Goal: Task Accomplishment & Management: Manage account settings

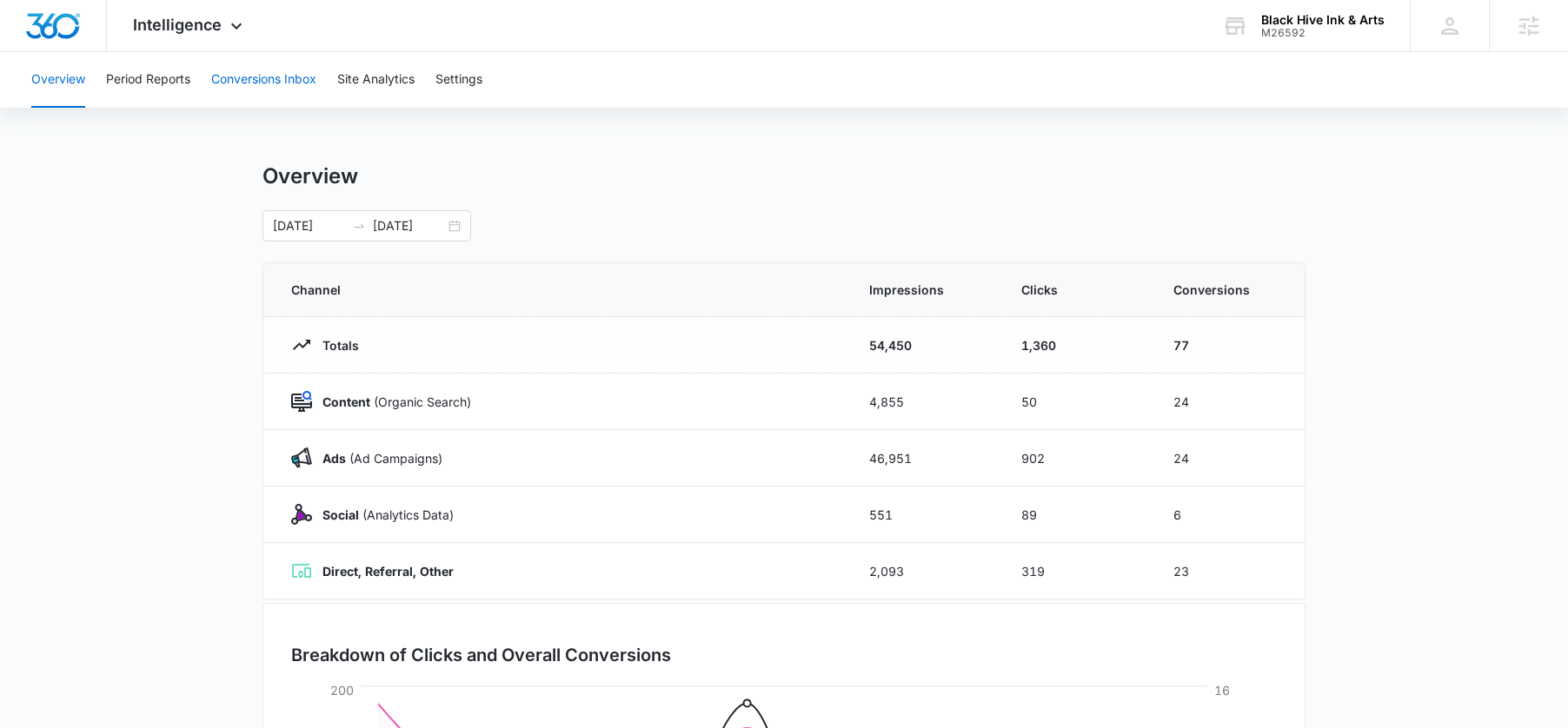
click at [256, 73] on button "Conversions Inbox" at bounding box center [264, 80] width 106 height 56
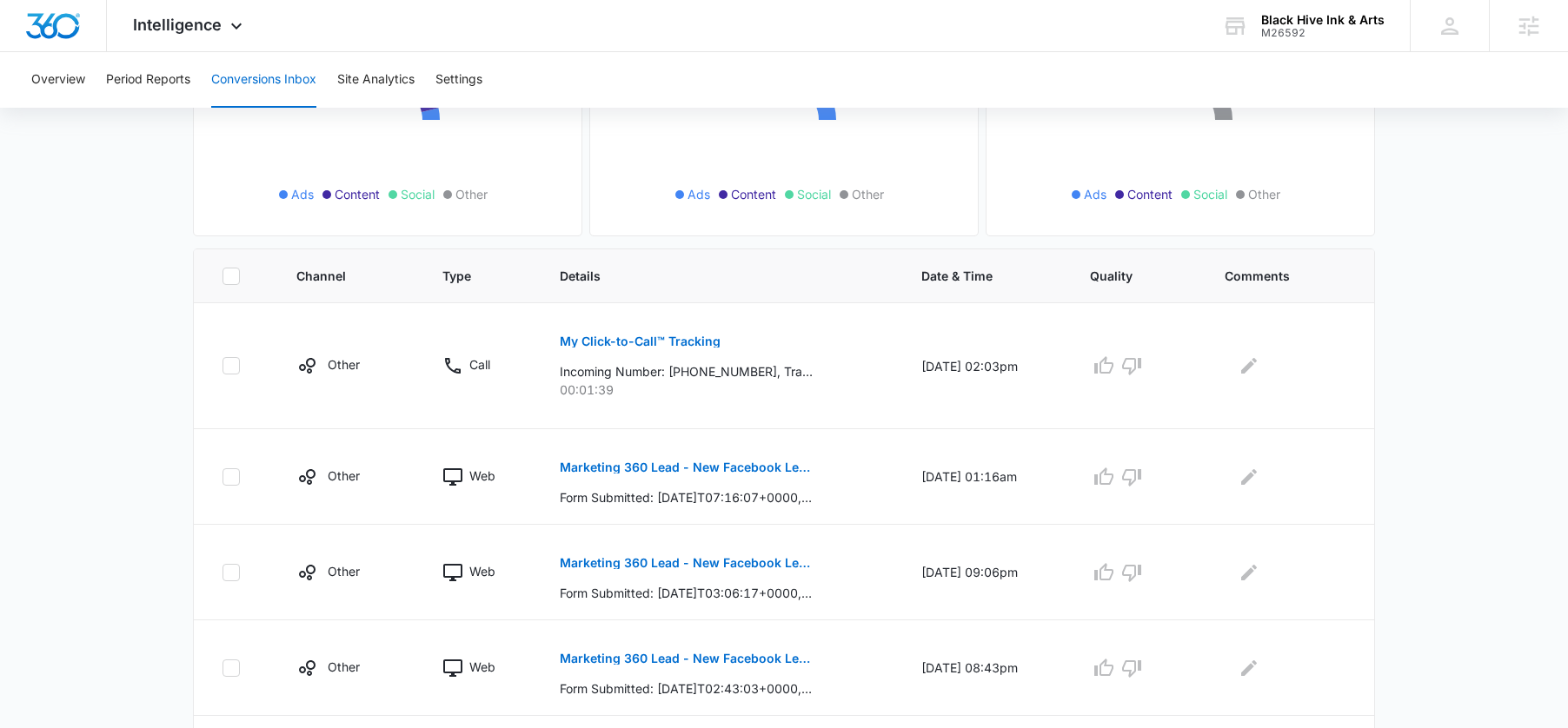
scroll to position [272, 0]
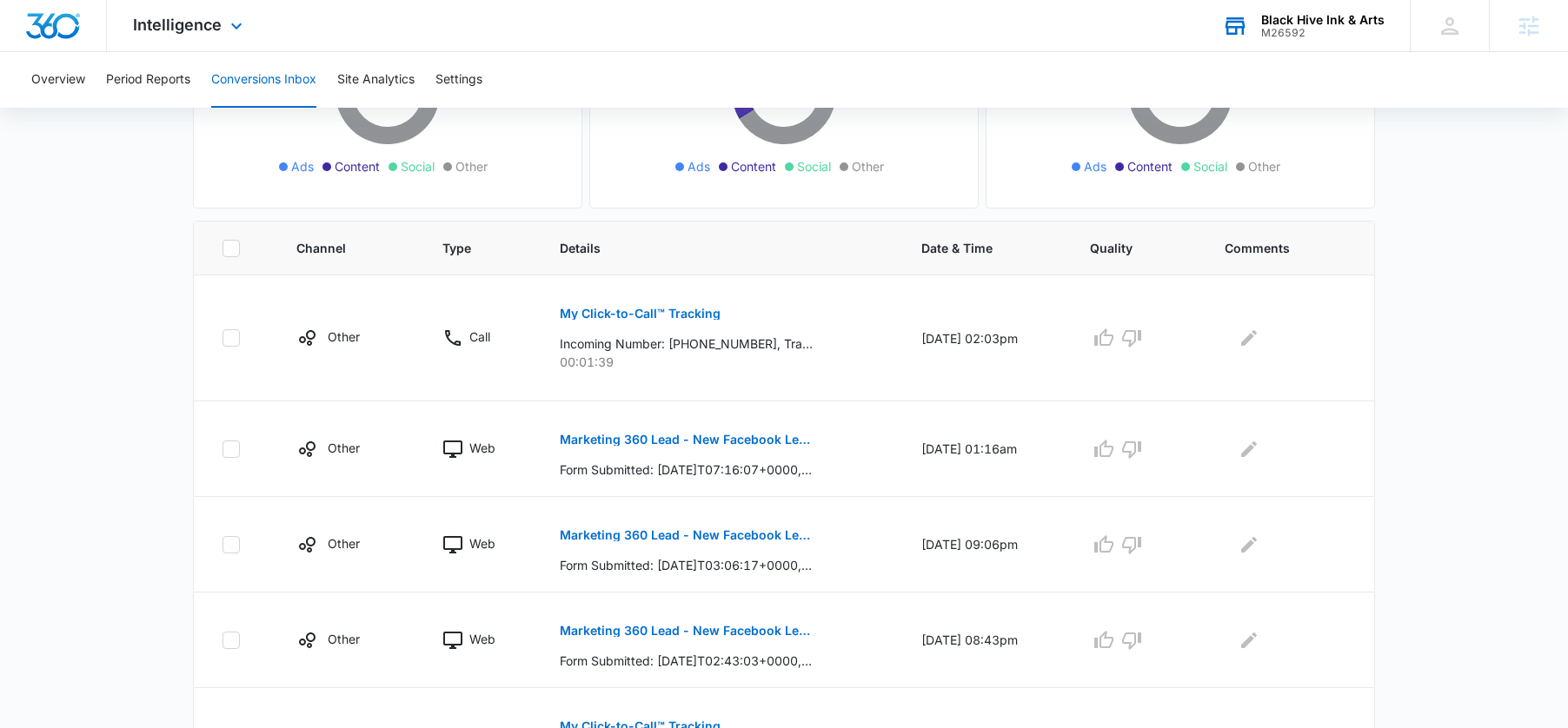
click at [1286, 36] on div "M26592" at bounding box center [1322, 32] width 123 height 12
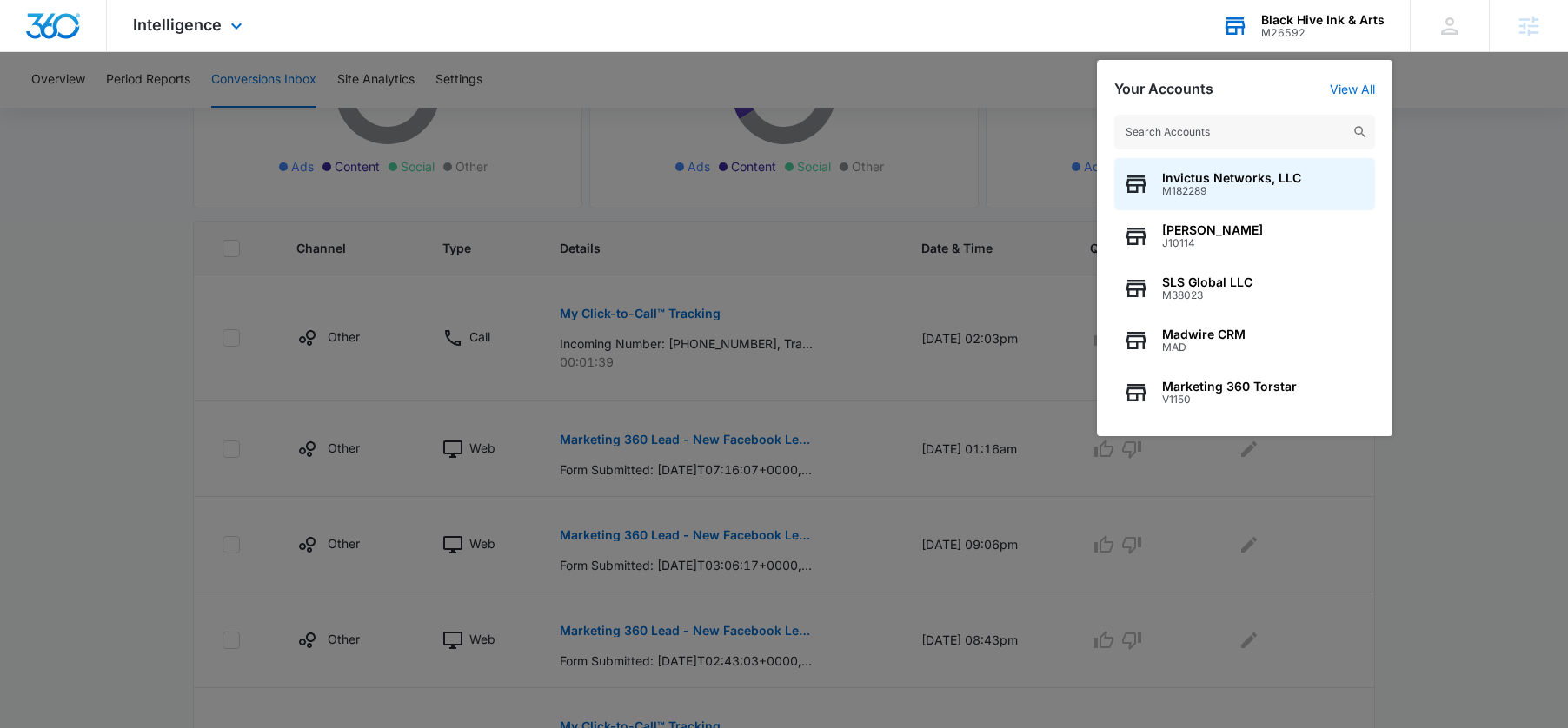
click at [1189, 132] on input "text" at bounding box center [1244, 132] width 260 height 35
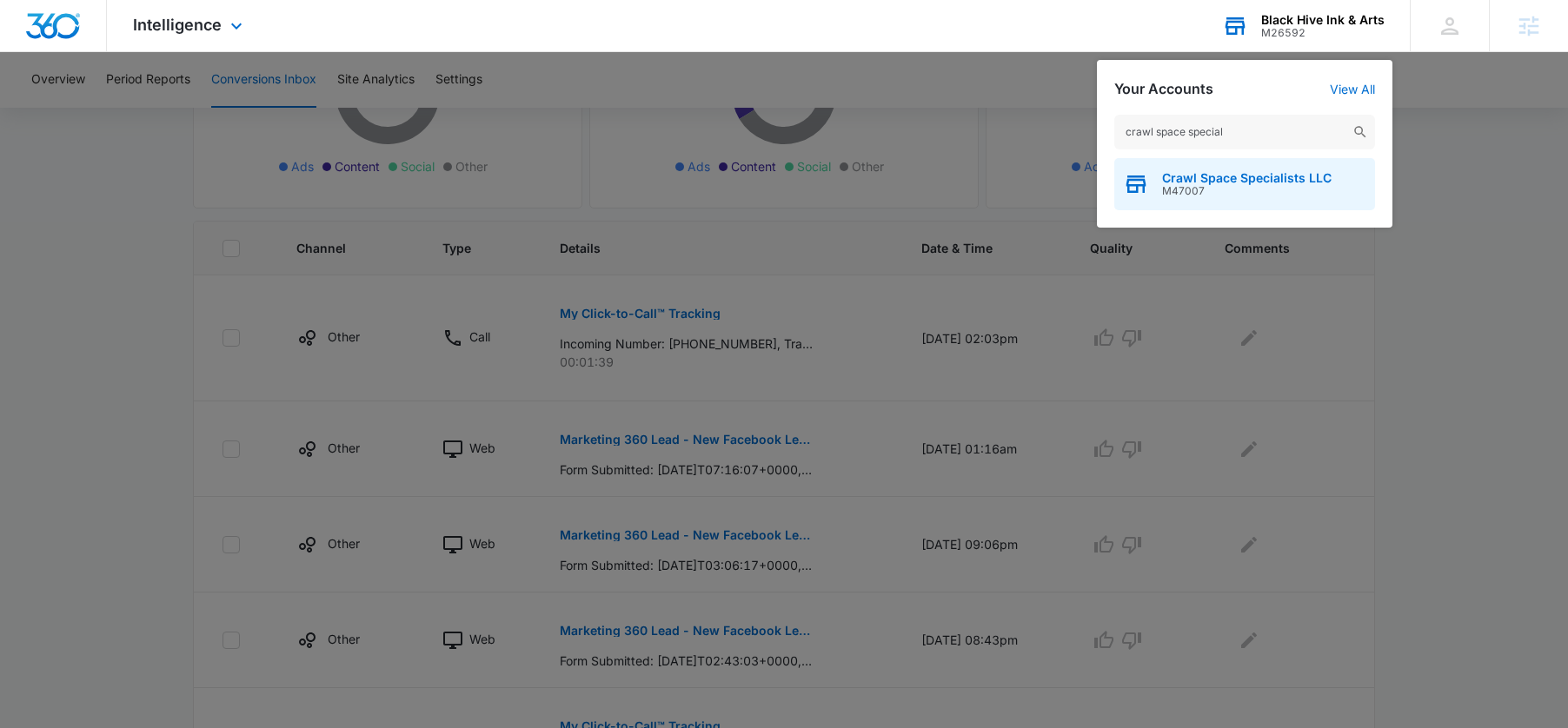
type input "crawl space special"
click at [1198, 190] on span "M47007" at bounding box center [1246, 191] width 169 height 12
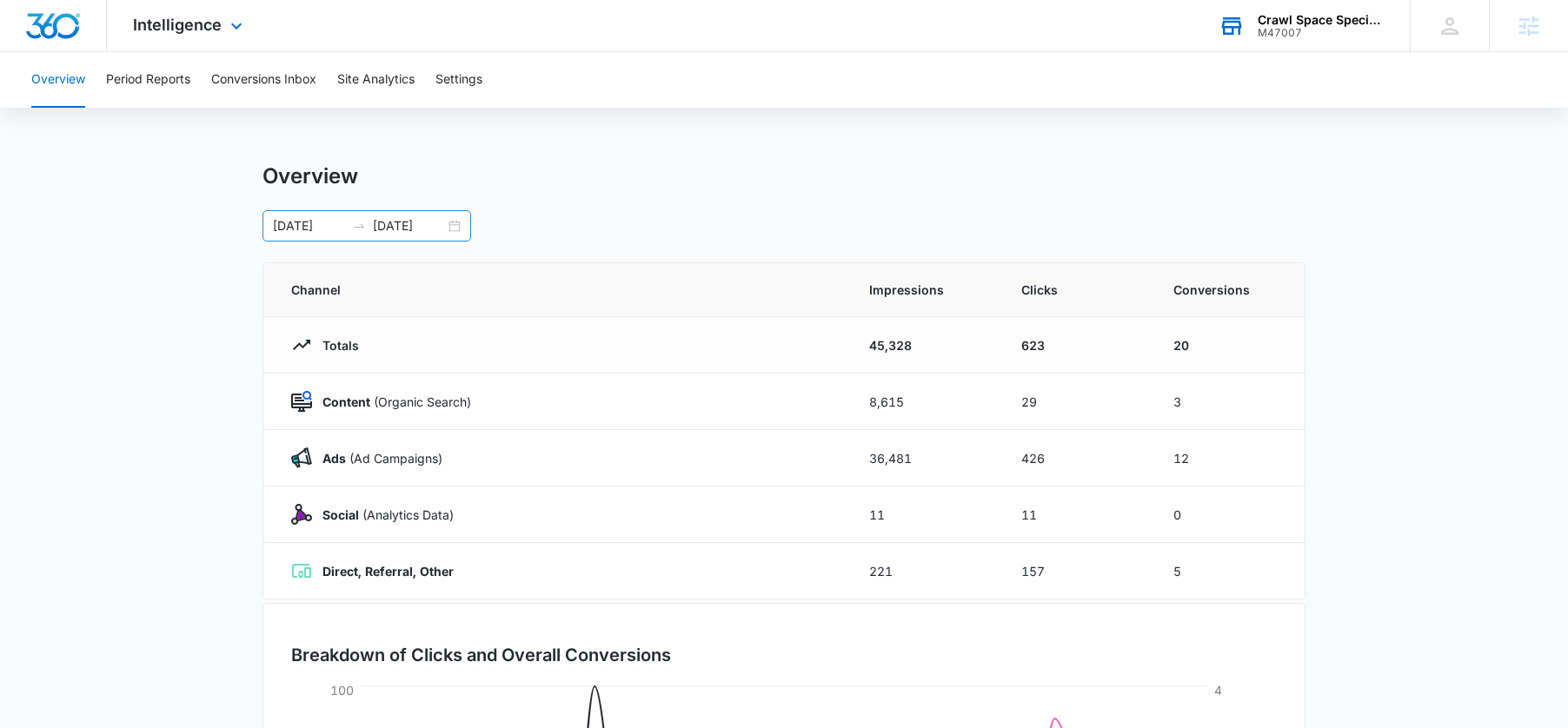
click at [457, 227] on div "[DATE] [DATE]" at bounding box center [366, 226] width 208 height 31
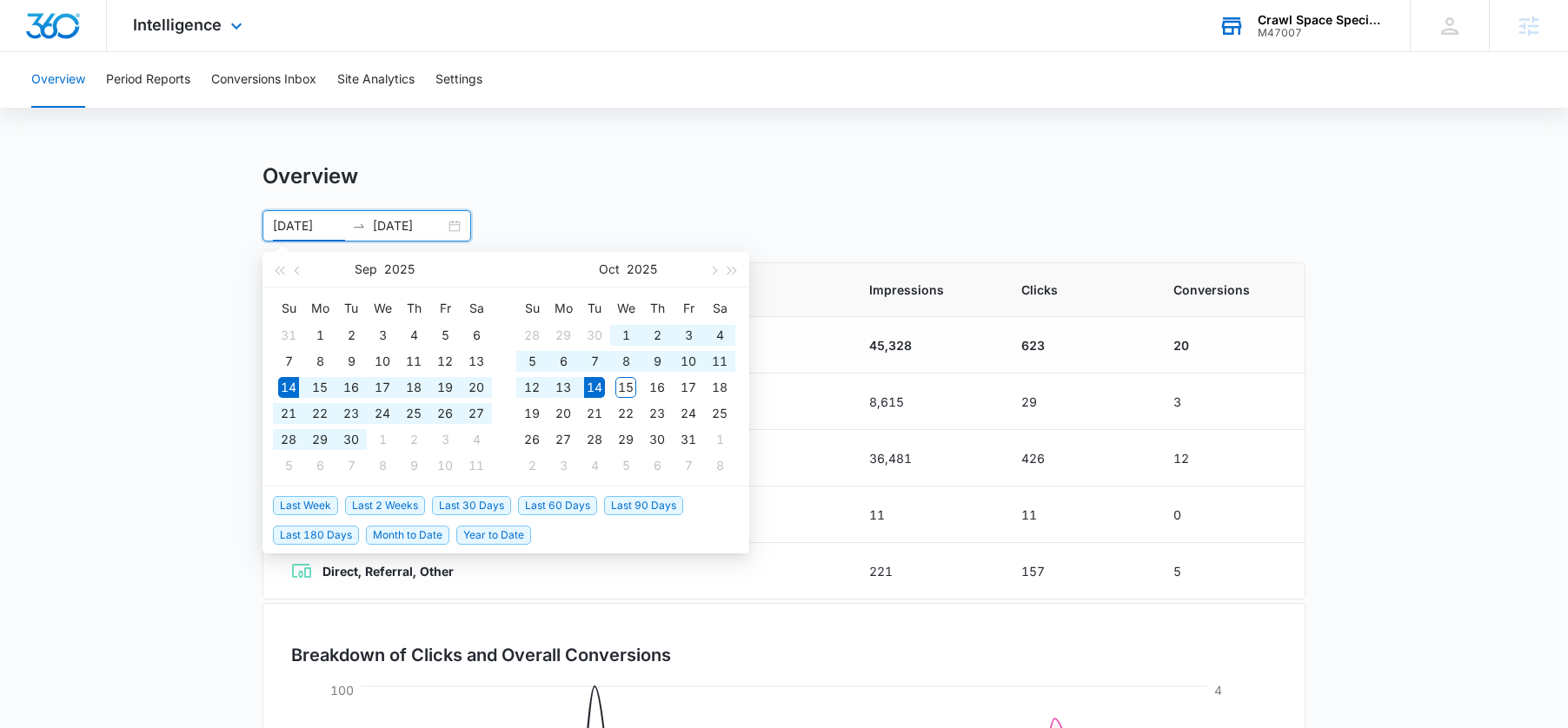
type input "[DATE]"
click at [457, 501] on span "Last 30 Days" at bounding box center [470, 506] width 79 height 19
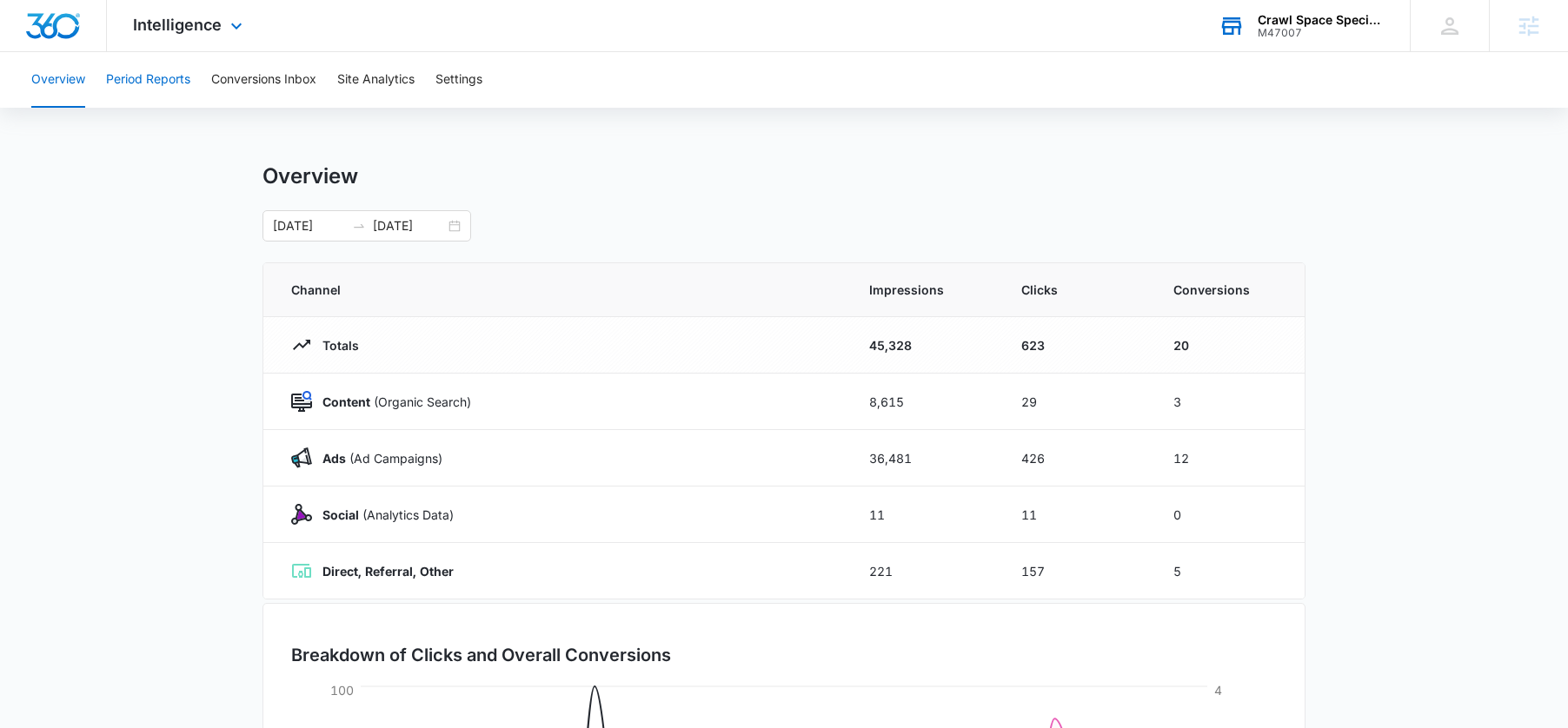
click at [164, 88] on button "Period Reports" at bounding box center [147, 80] width 84 height 56
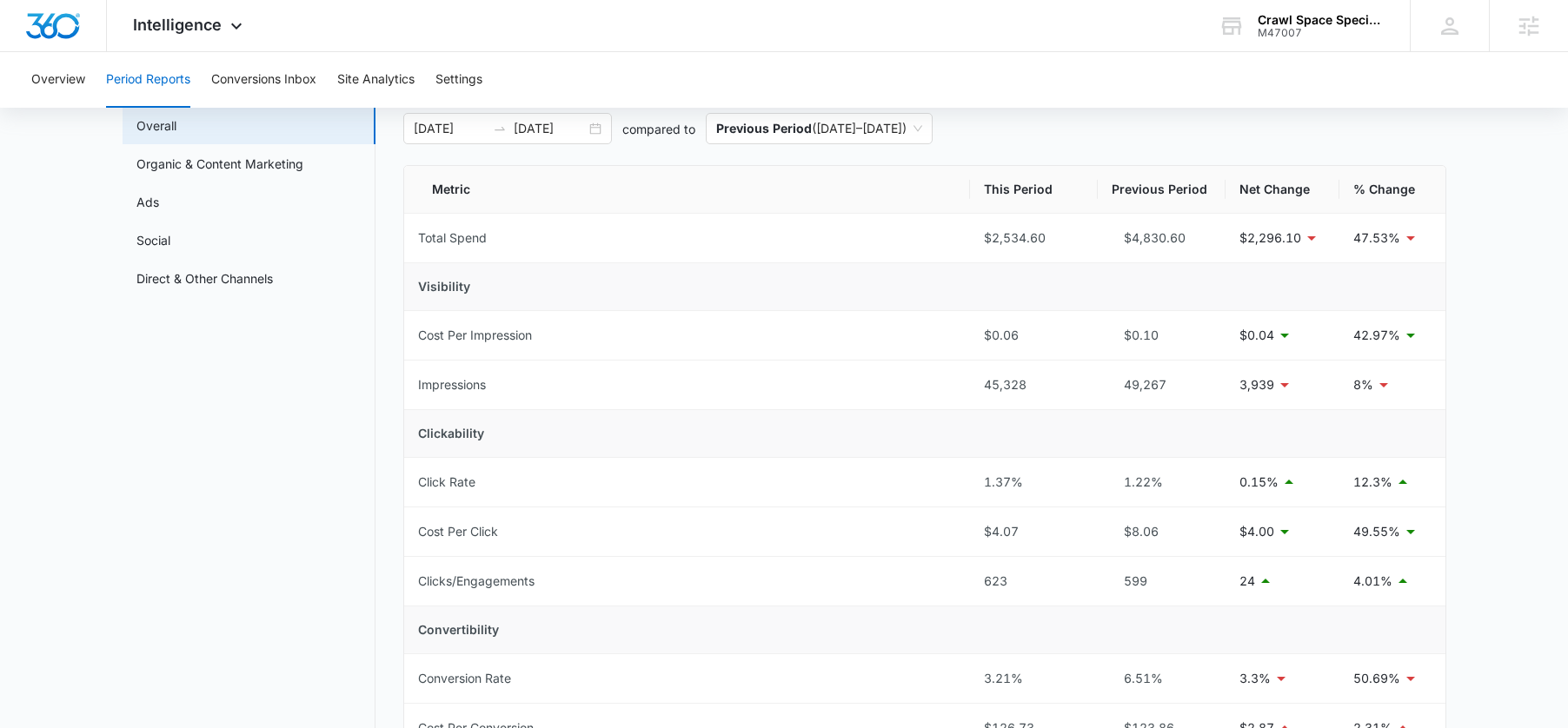
scroll to position [82, 0]
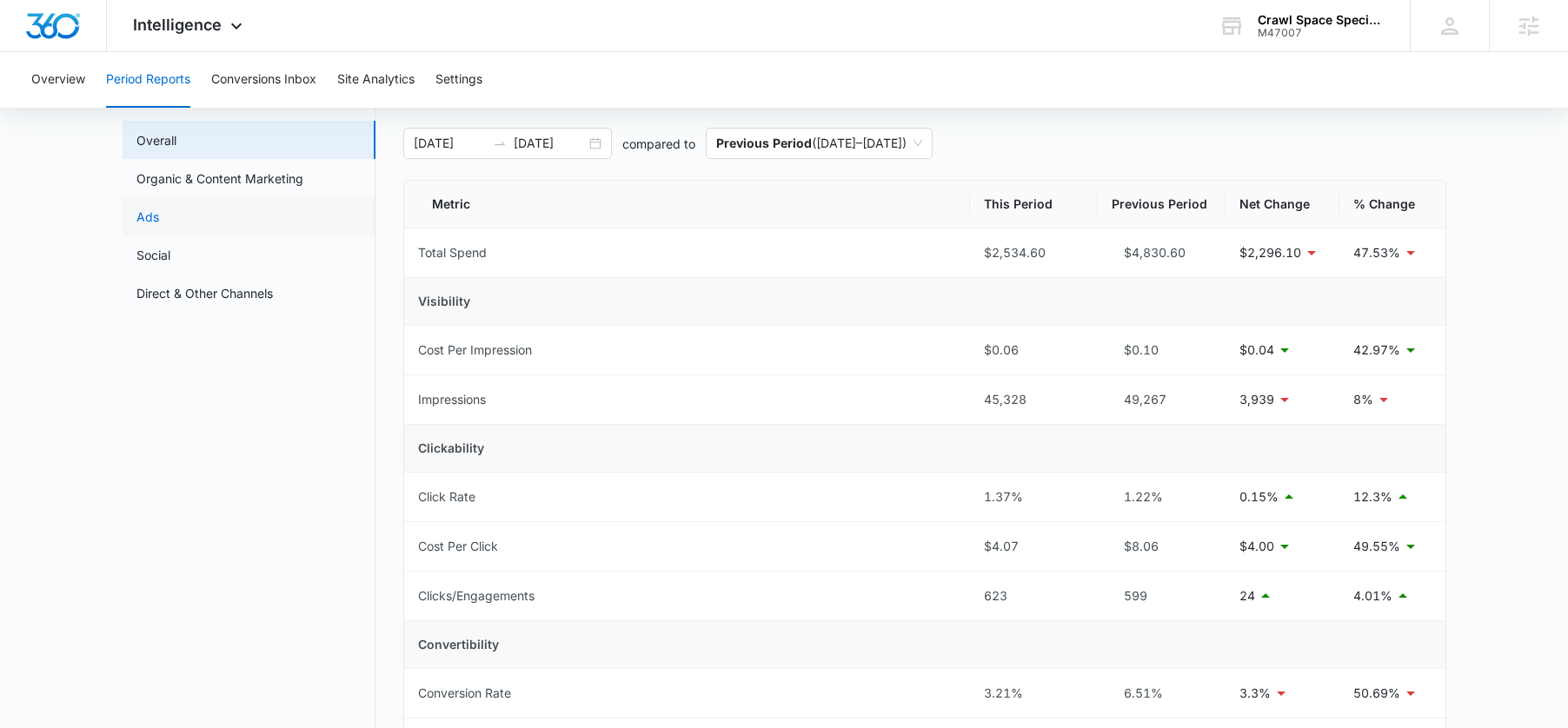
click at [158, 207] on link "Ads" at bounding box center [147, 217] width 22 height 19
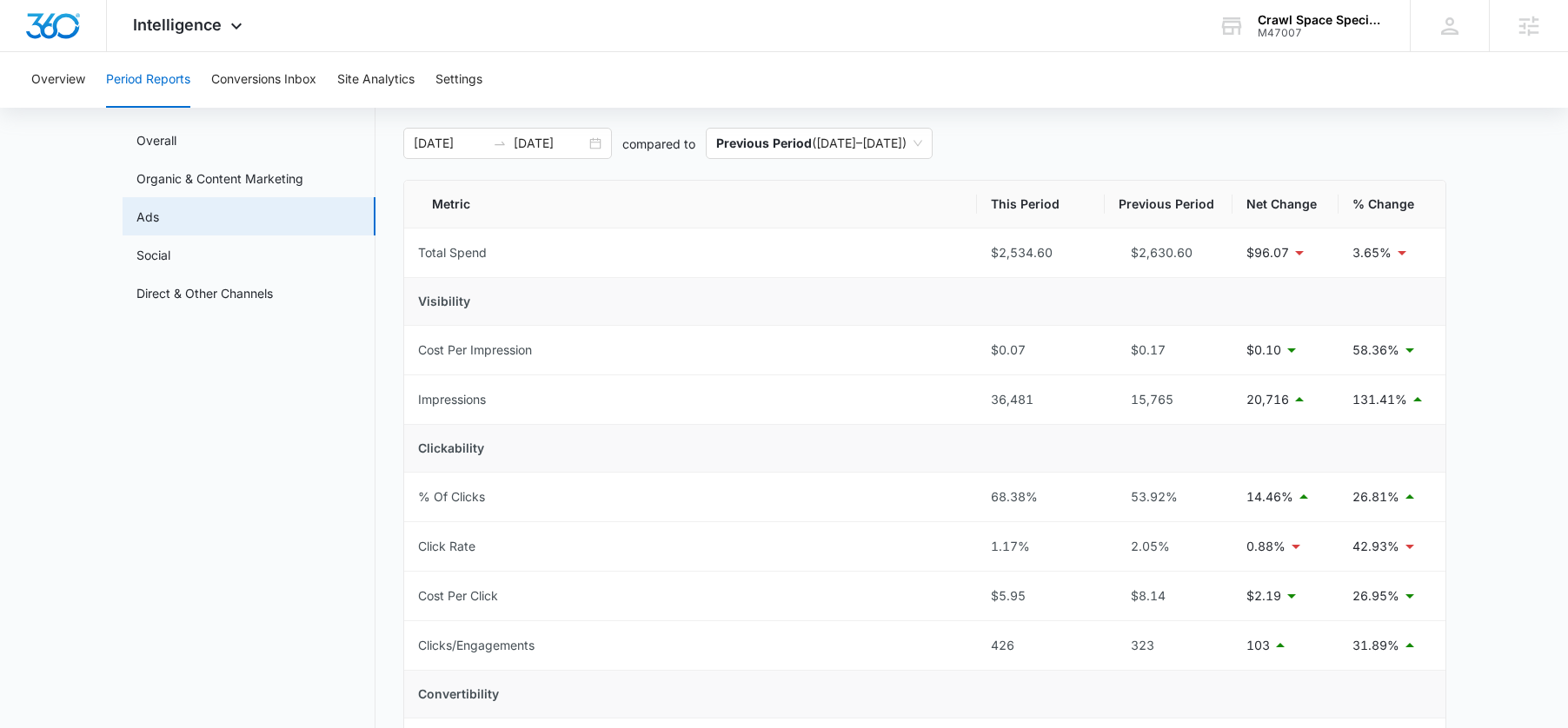
scroll to position [67, 0]
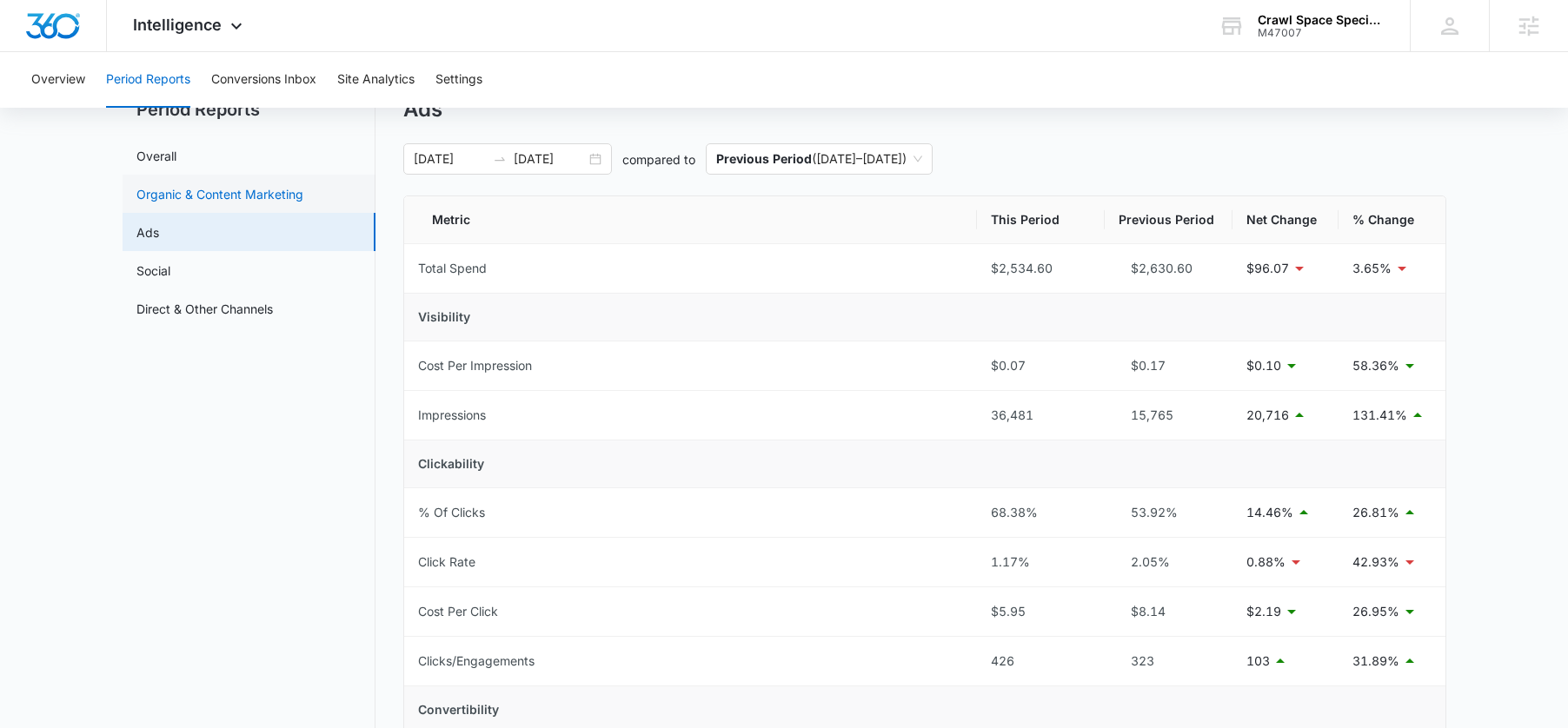
click at [224, 188] on link "Organic & Content Marketing" at bounding box center [220, 195] width 167 height 19
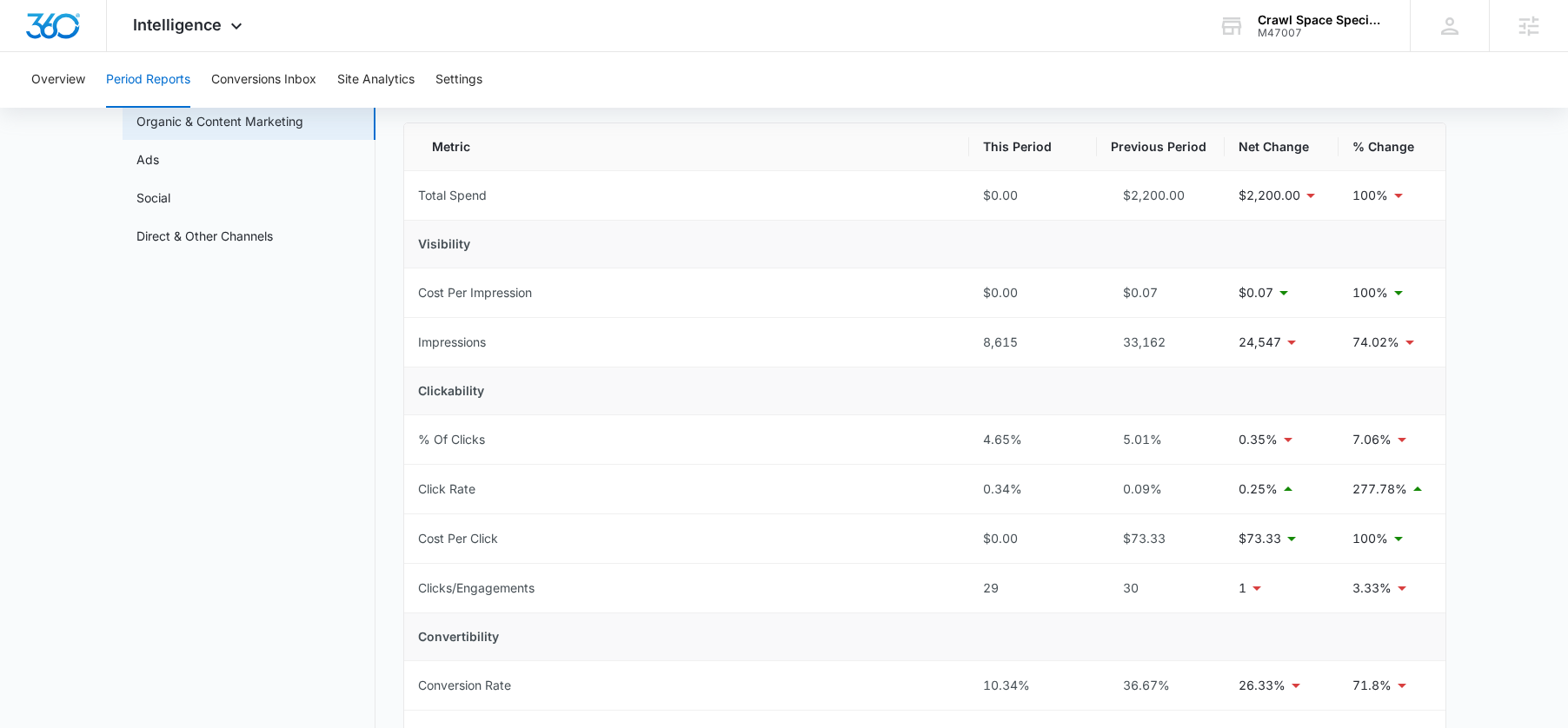
scroll to position [108, 0]
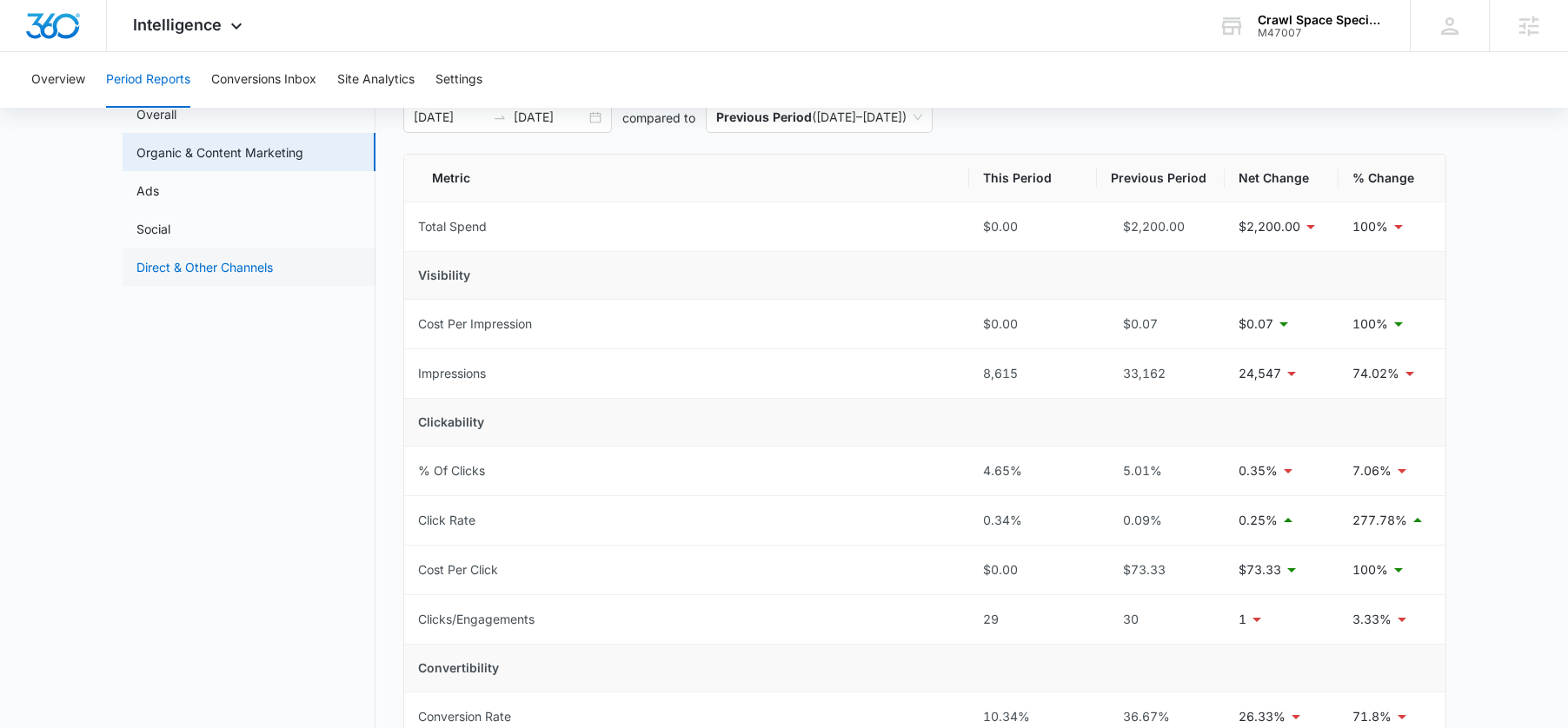
click at [246, 266] on link "Direct & Other Channels" at bounding box center [204, 268] width 136 height 19
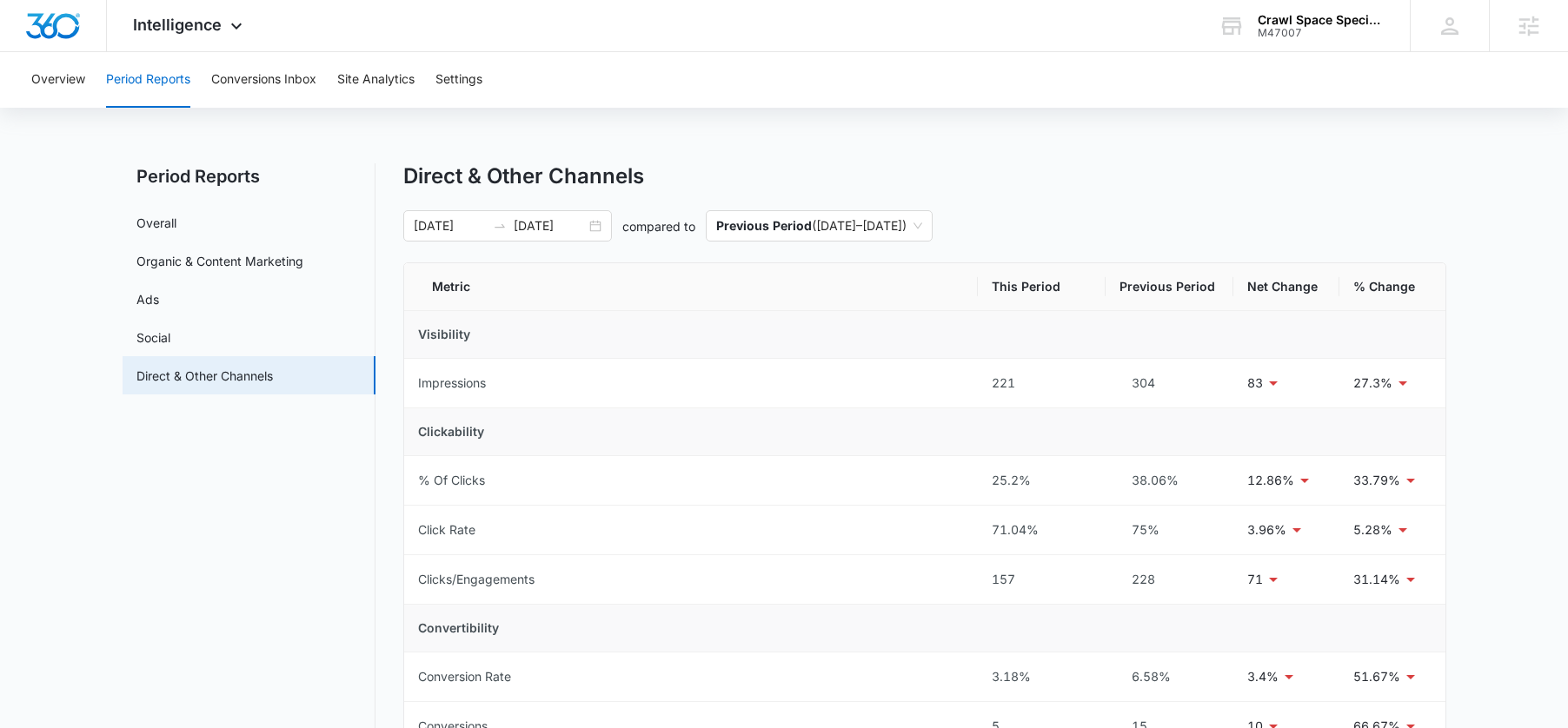
scroll to position [113, 0]
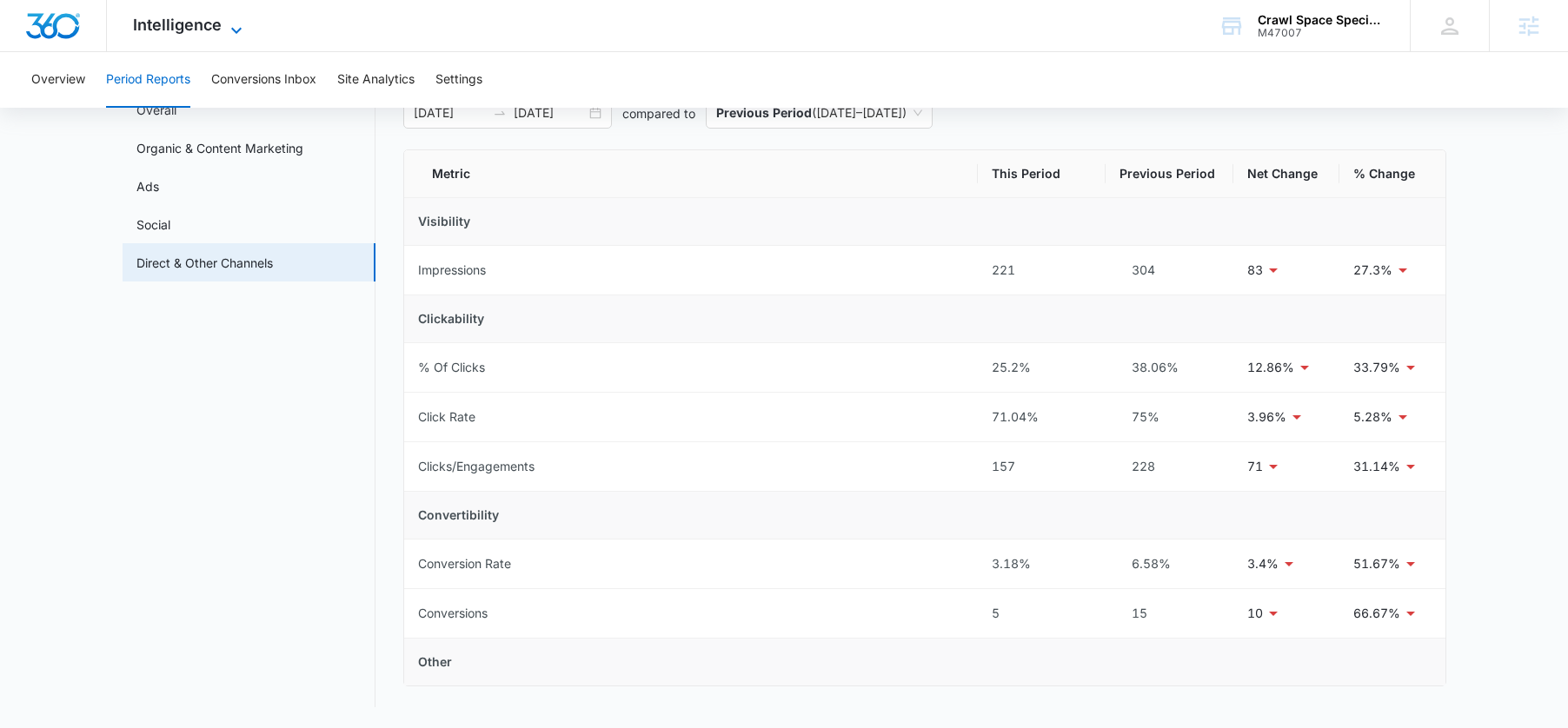
click at [185, 32] on span "Intelligence" at bounding box center [178, 25] width 89 height 19
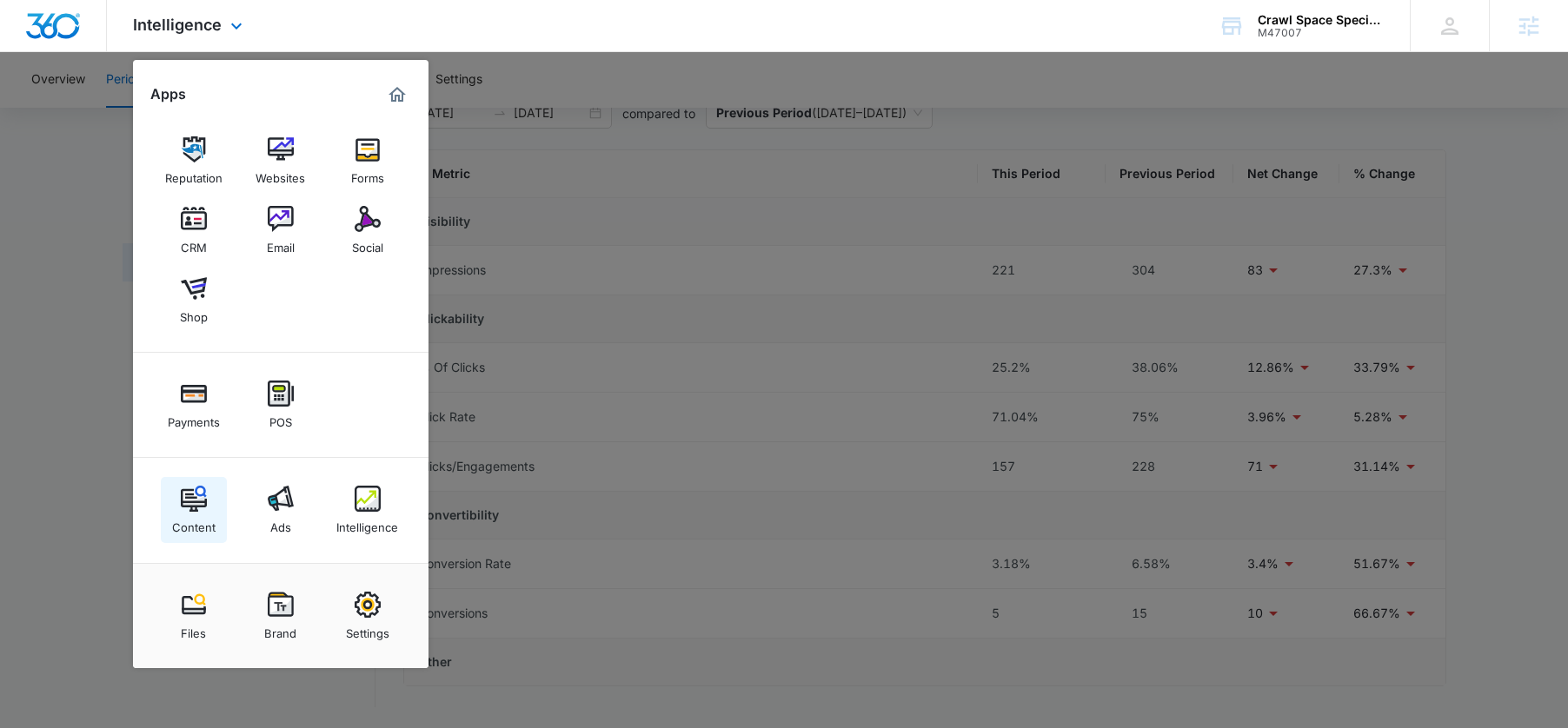
click at [190, 501] on img at bounding box center [194, 498] width 26 height 26
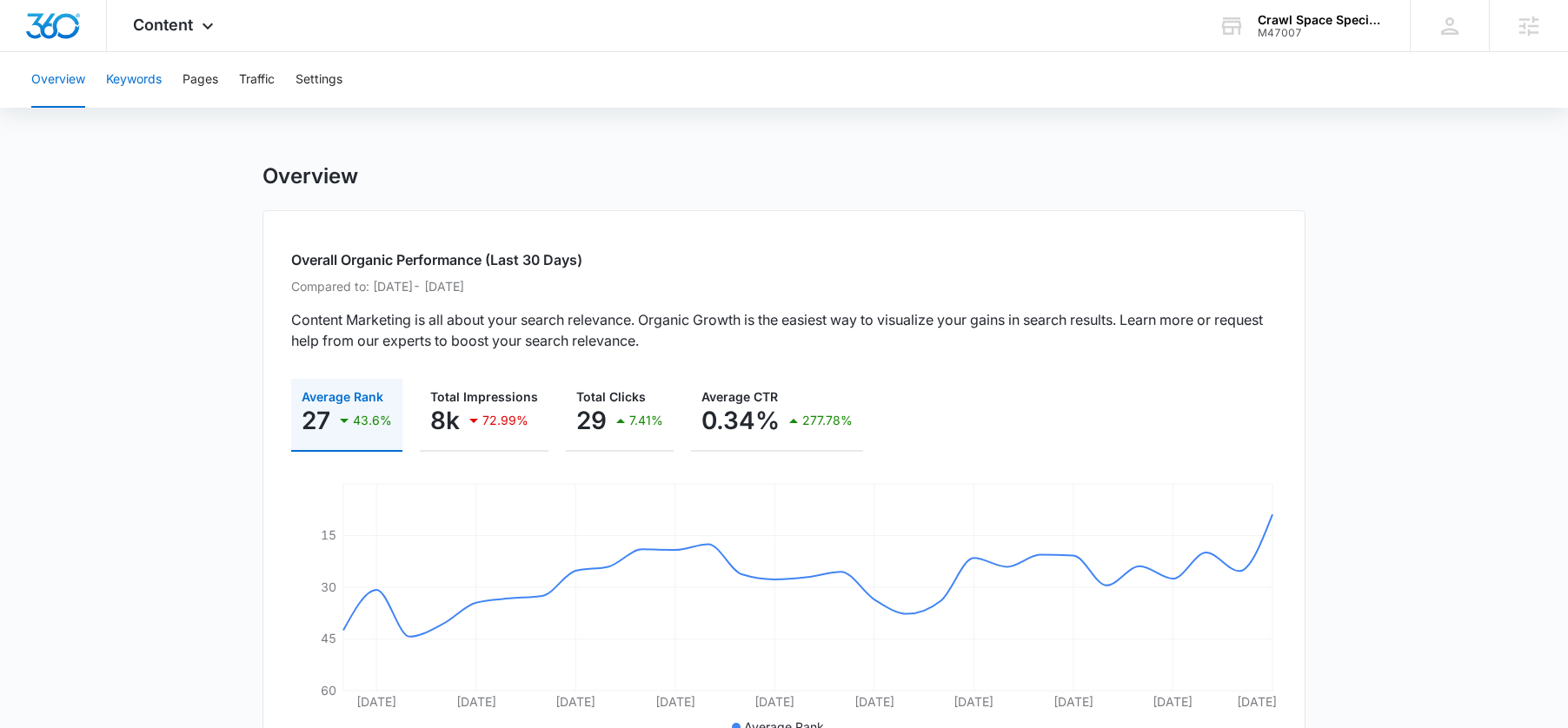
click at [121, 78] on button "Keywords" at bounding box center [133, 80] width 56 height 56
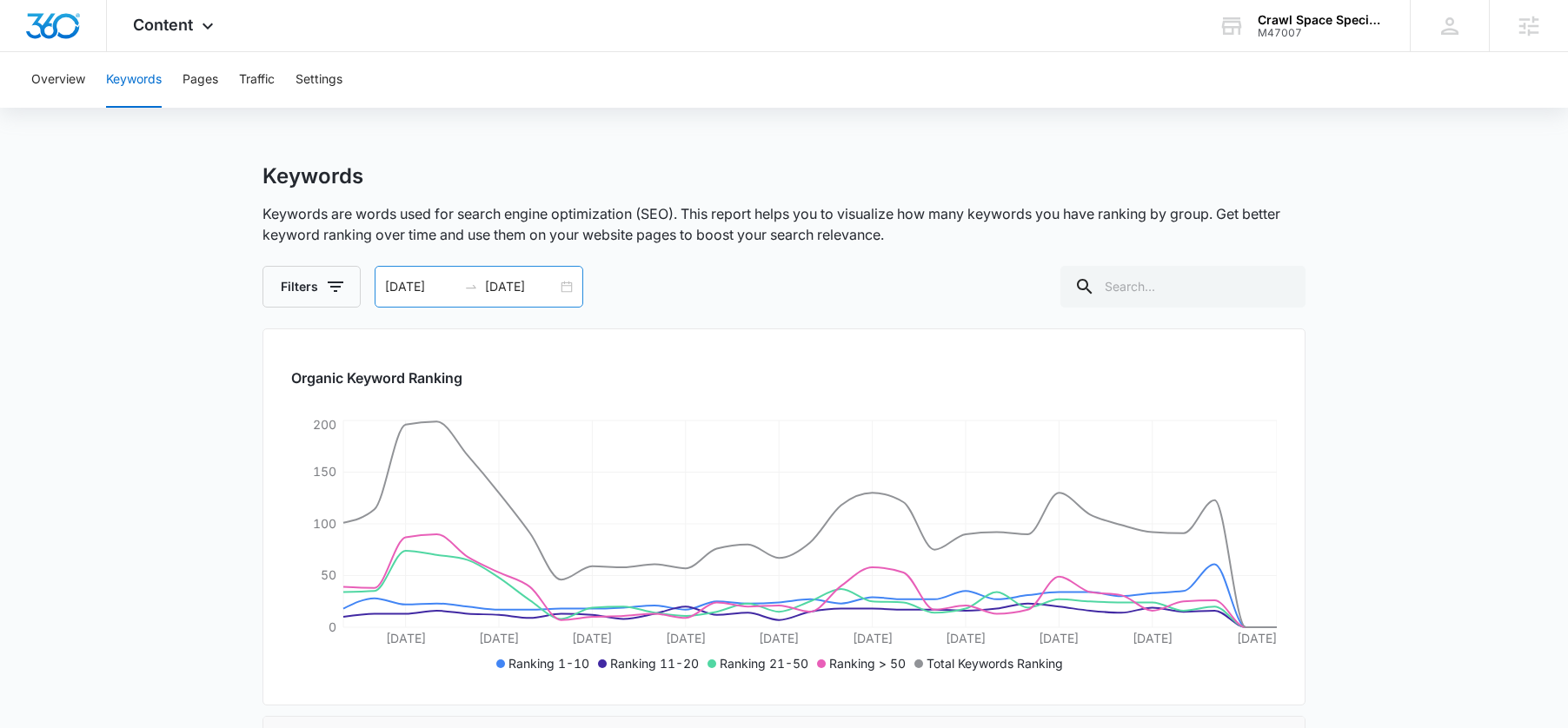
click at [565, 286] on div "[DATE] [DATE]" at bounding box center [478, 286] width 208 height 42
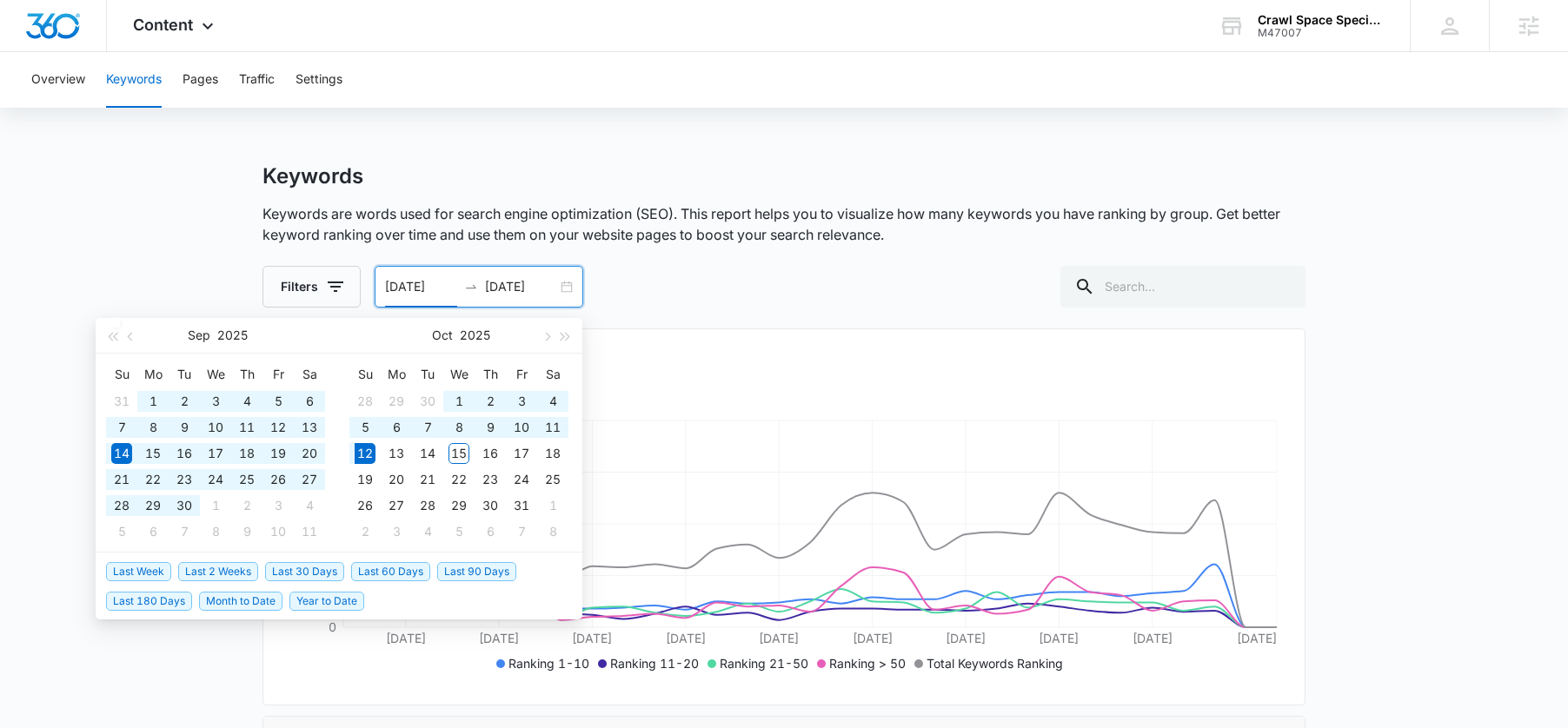
click at [462, 570] on span "Last 90 Days" at bounding box center [476, 571] width 79 height 19
type input "[DATE]"
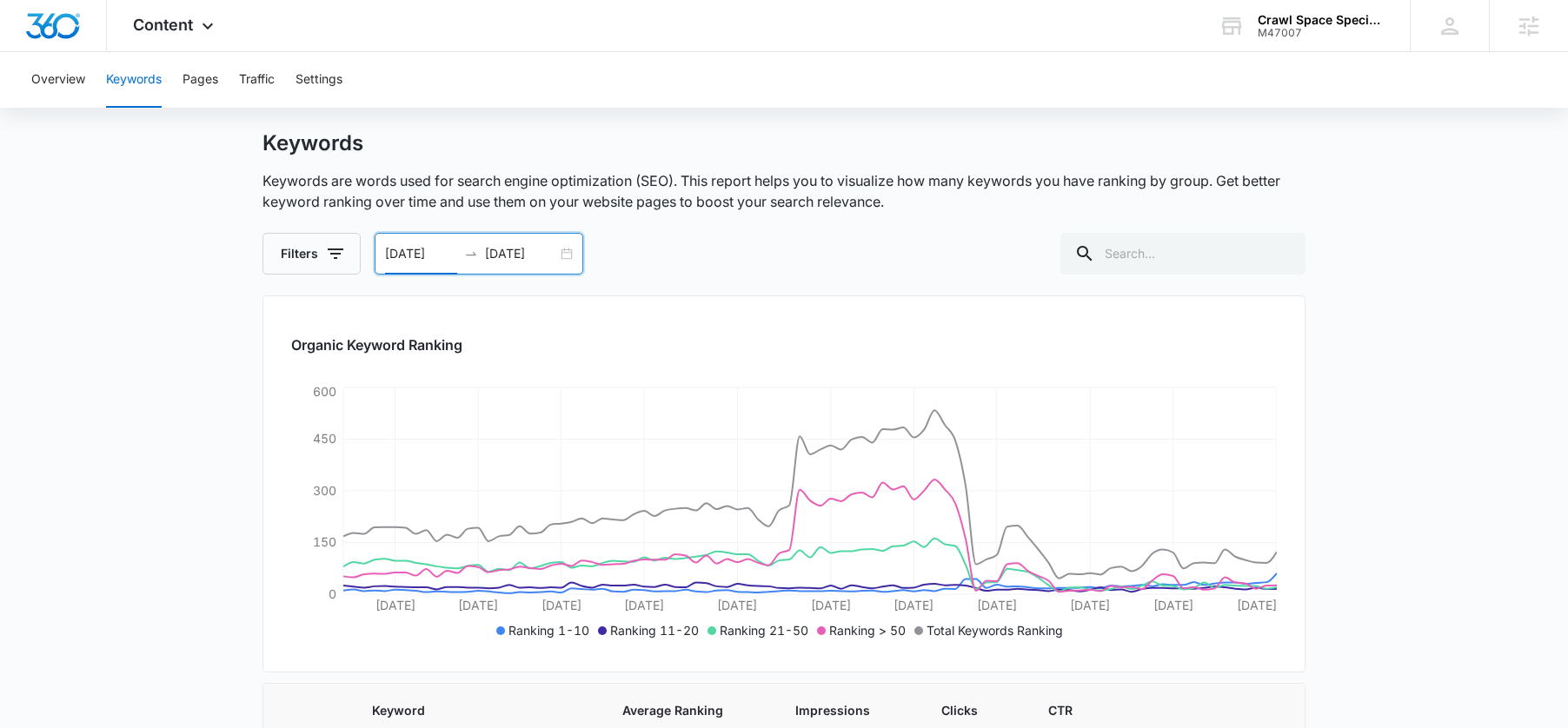
scroll to position [34, 0]
click at [510, 254] on input "[DATE]" at bounding box center [521, 253] width 72 height 19
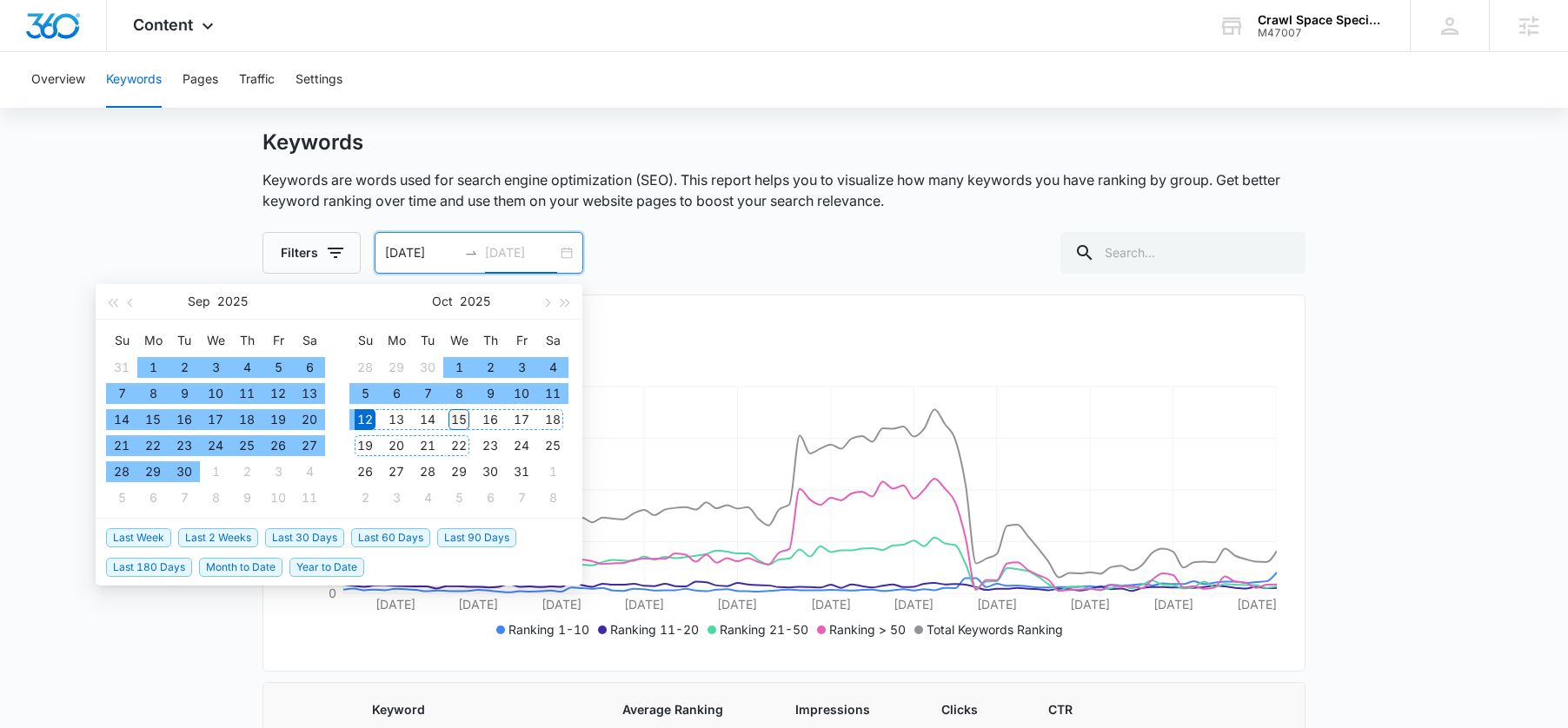
type input "[DATE]"
click at [458, 419] on div "15" at bounding box center [458, 420] width 21 height 21
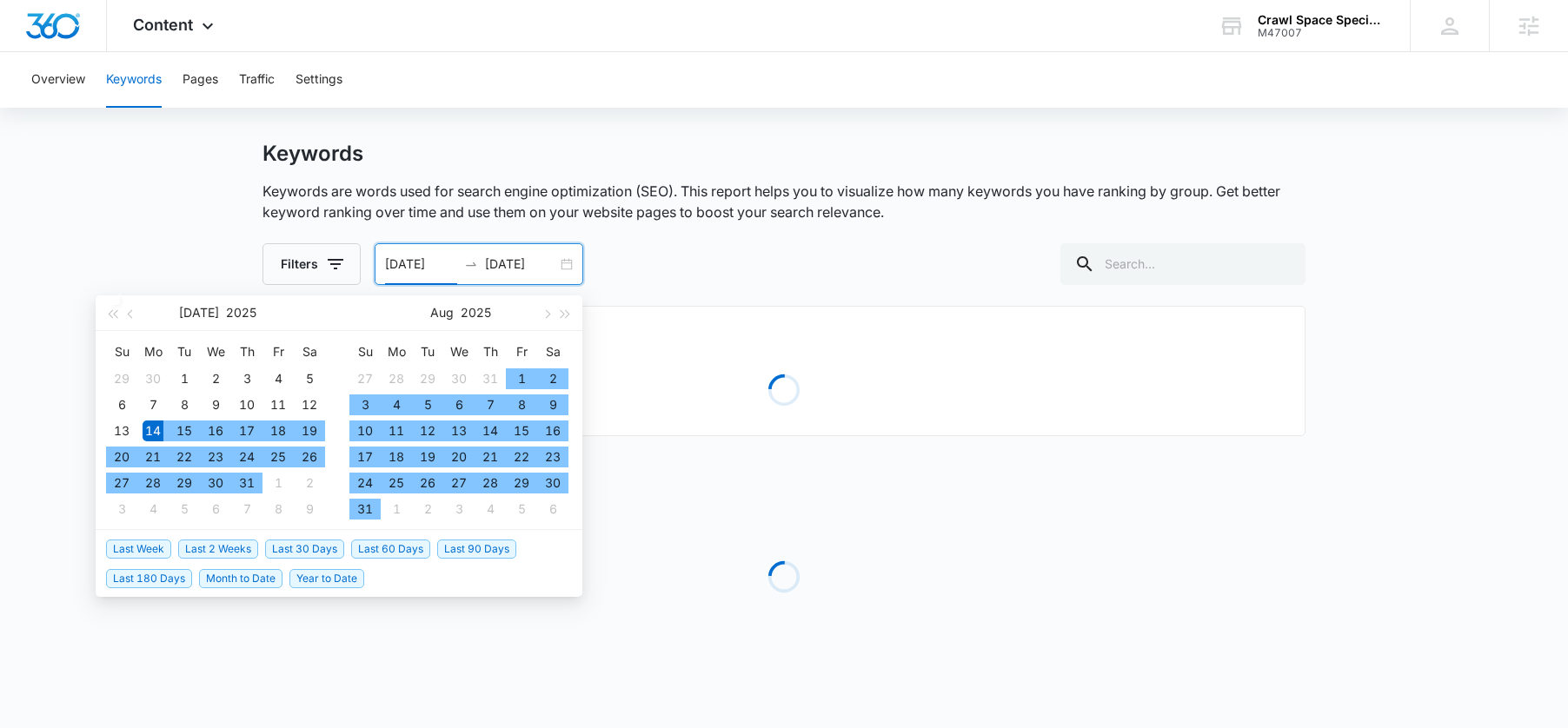
type input "[DATE]"
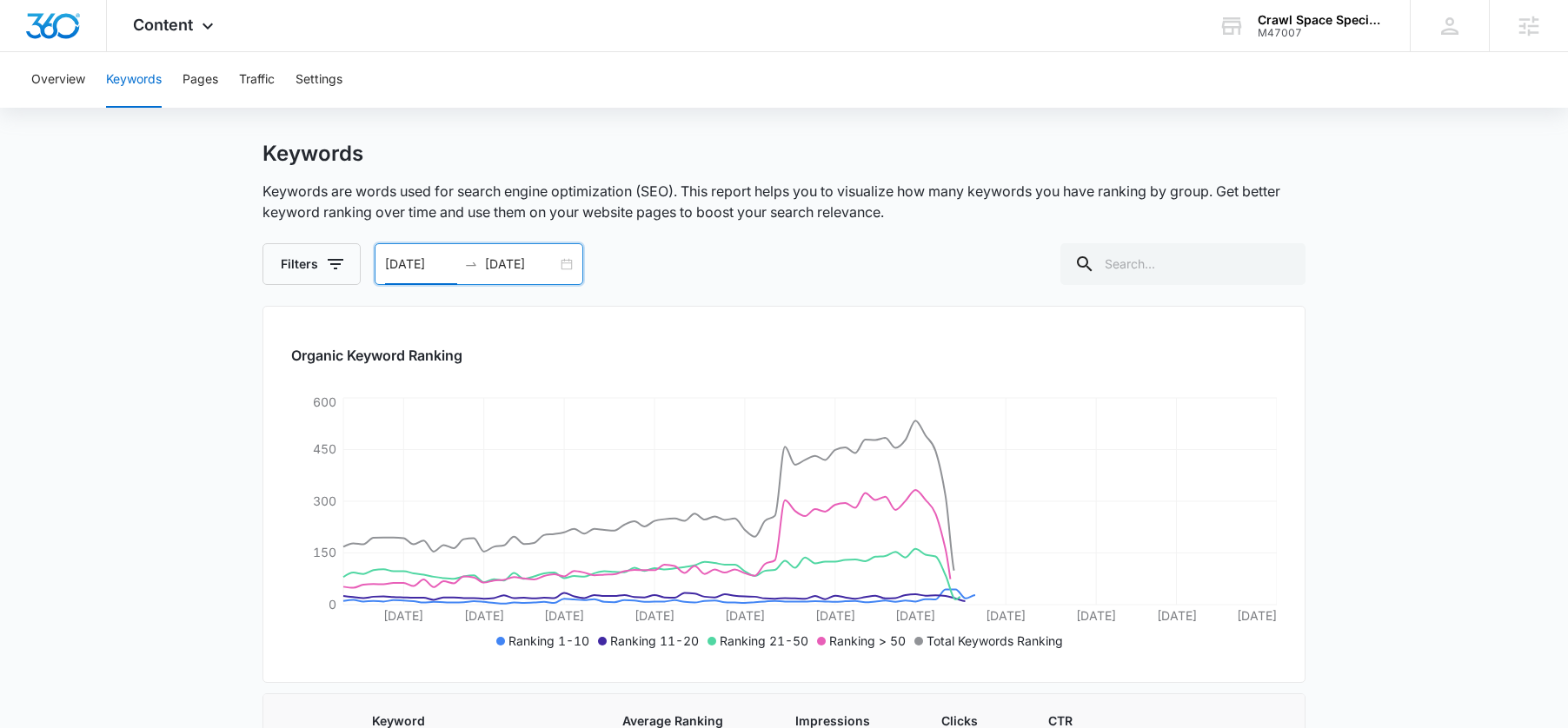
click at [1274, 35] on div "M47007" at bounding box center [1321, 32] width 127 height 12
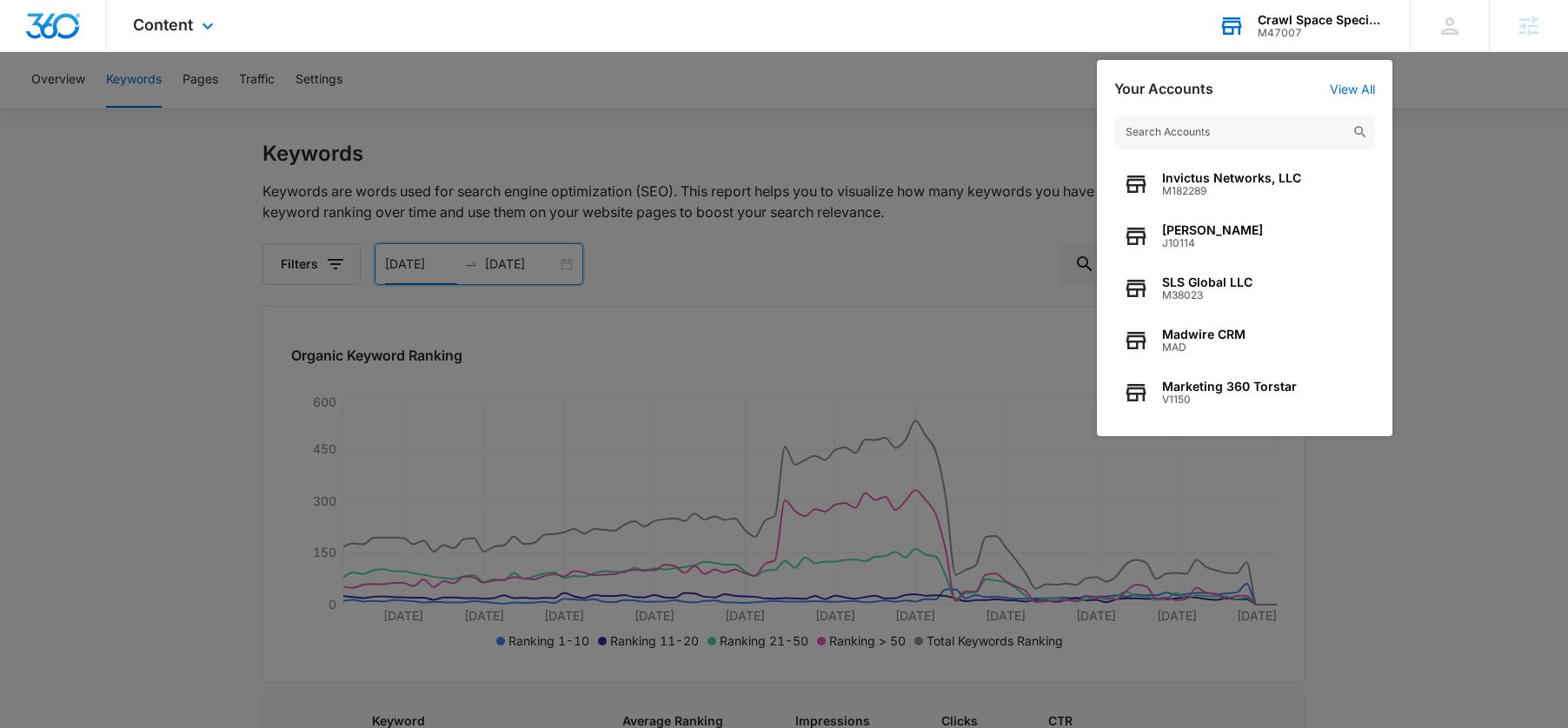
click at [1232, 132] on input "text" at bounding box center [1244, 132] width 260 height 35
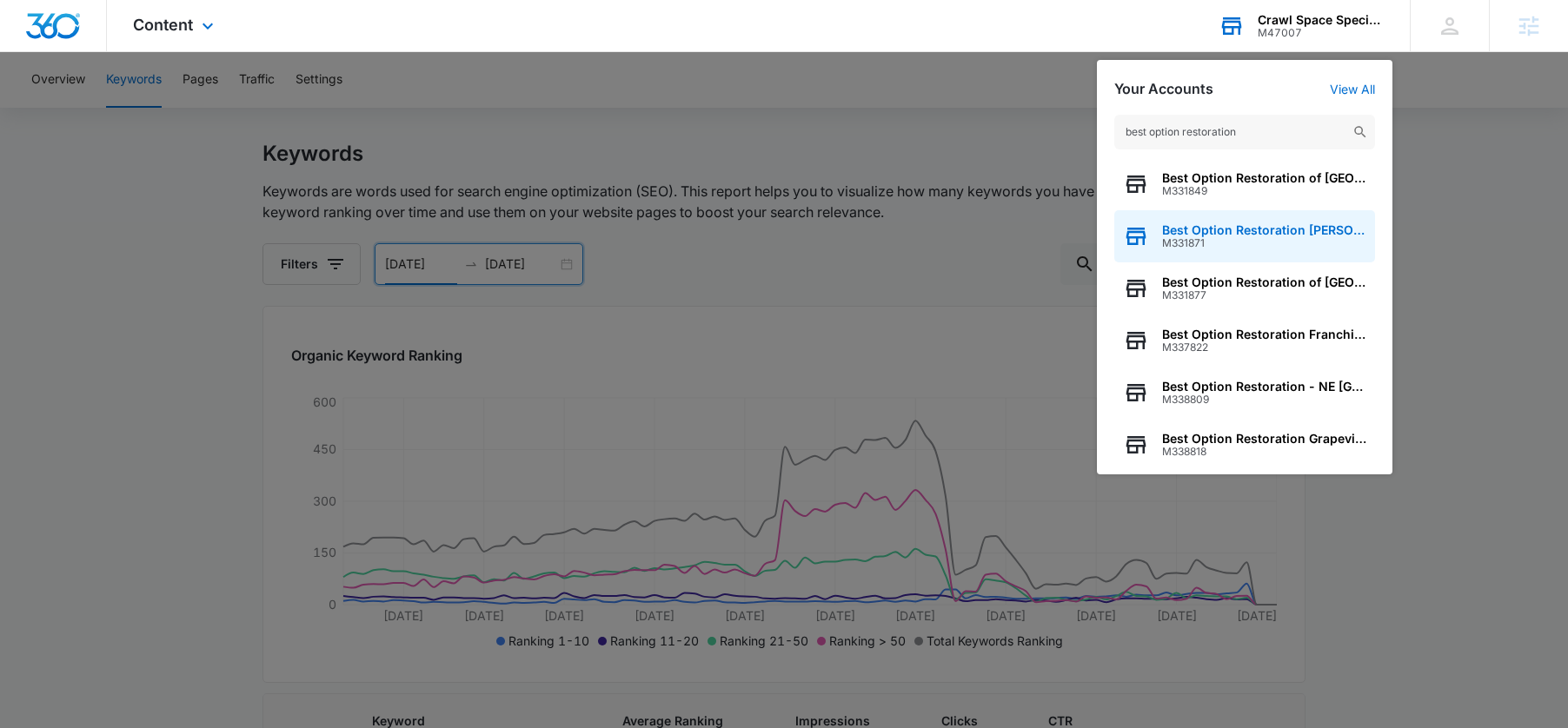
type input "best option restoration"
click at [1204, 228] on span "Best Option Restoration [PERSON_NAME]" at bounding box center [1263, 230] width 204 height 14
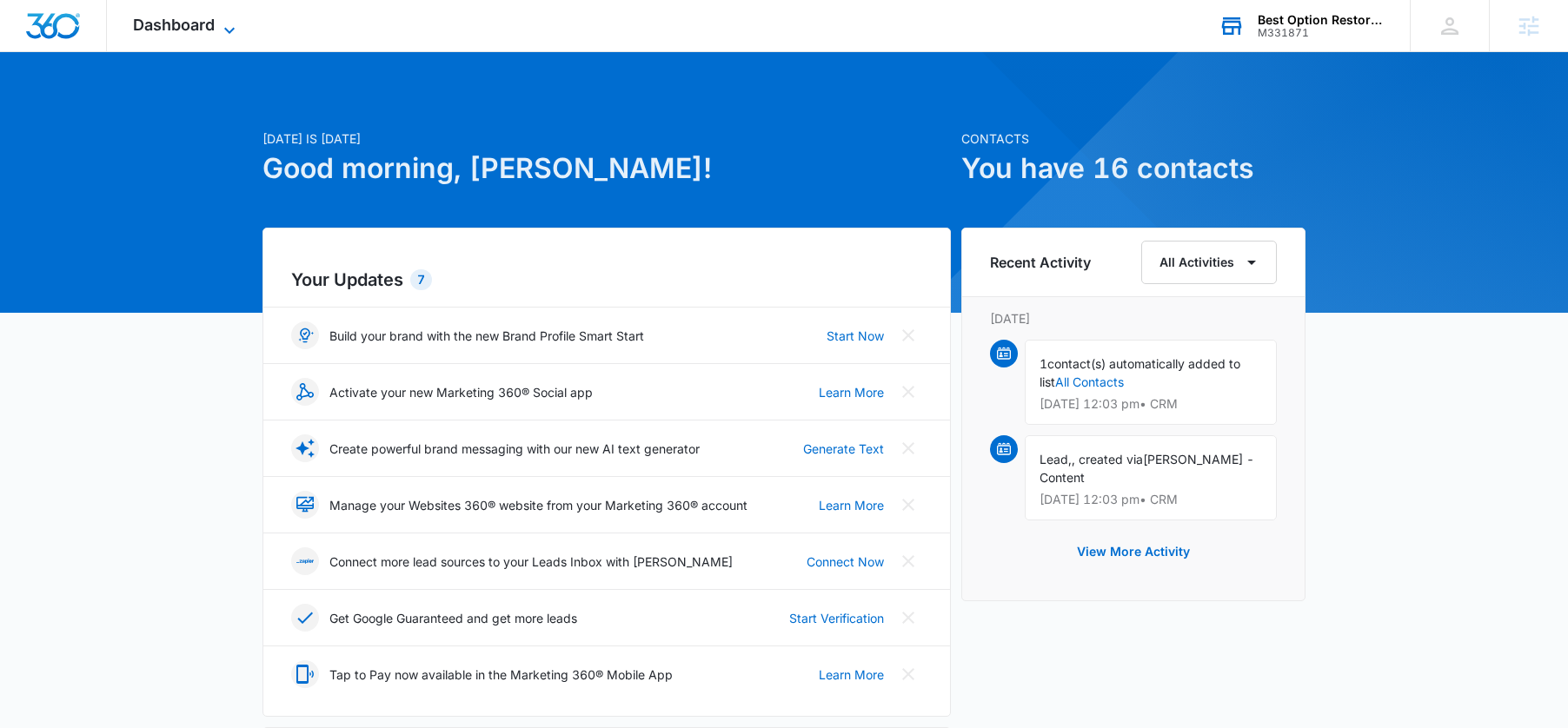
click at [185, 29] on span "Dashboard" at bounding box center [174, 25] width 82 height 19
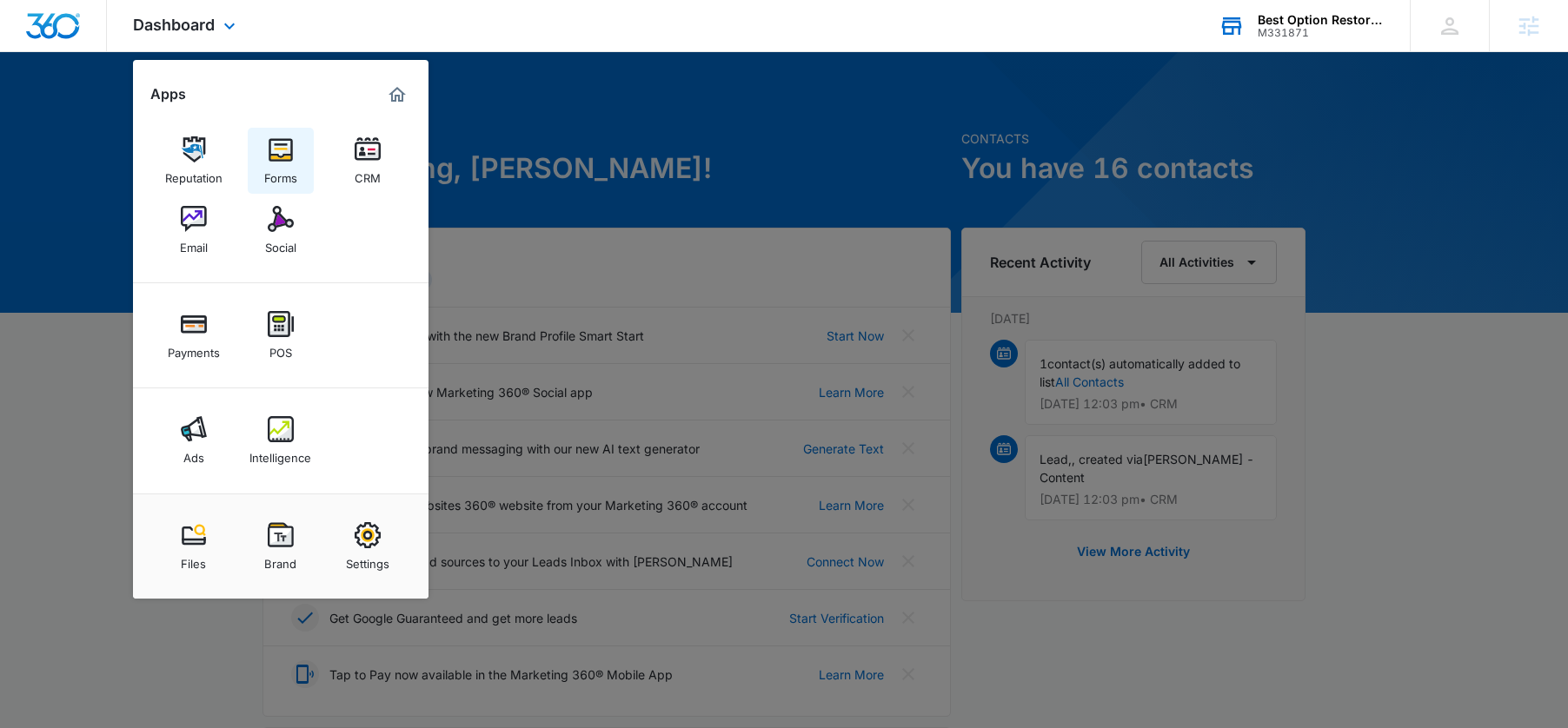
click at [268, 148] on img at bounding box center [281, 149] width 26 height 26
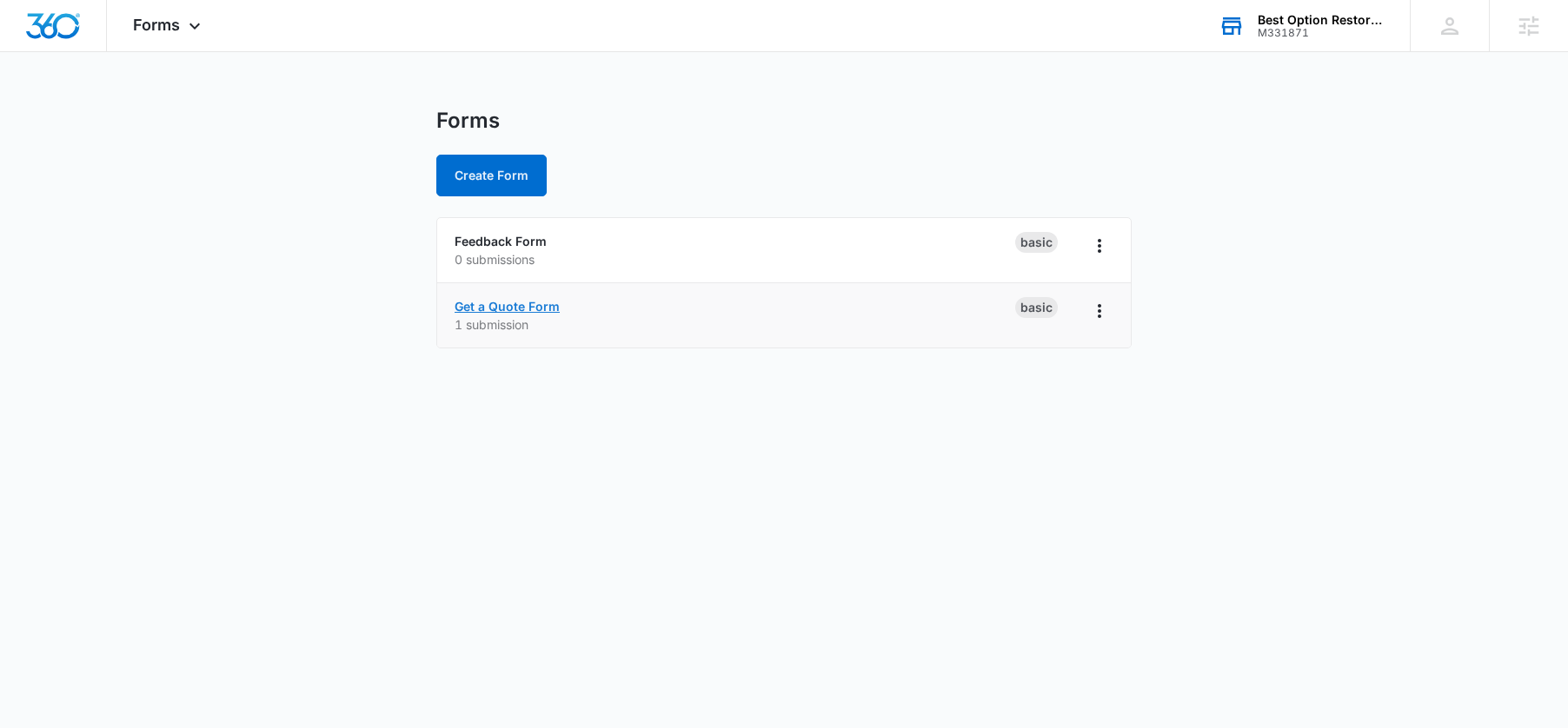
click at [518, 304] on link "Get a Quote Form" at bounding box center [508, 307] width 106 height 15
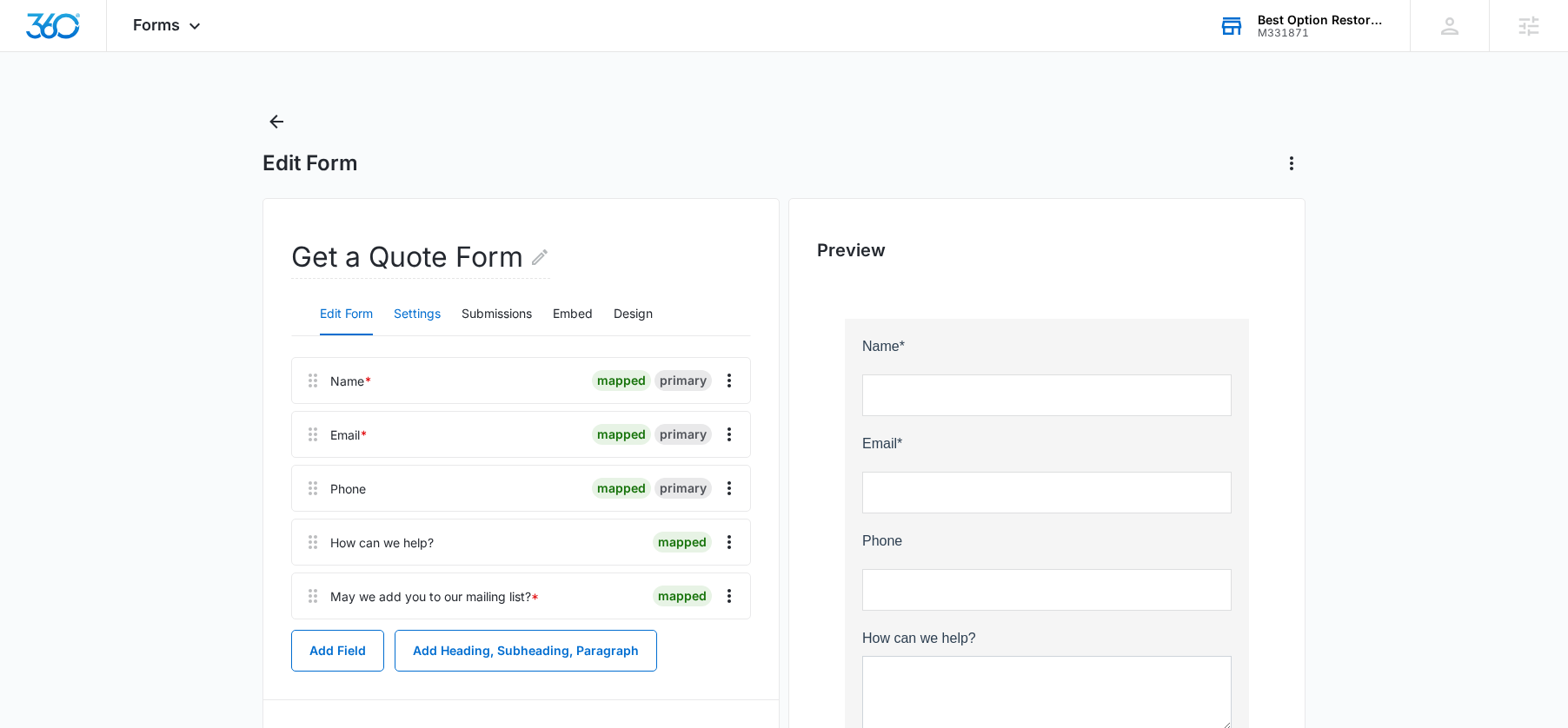
click at [433, 319] on button "Settings" at bounding box center [417, 314] width 47 height 42
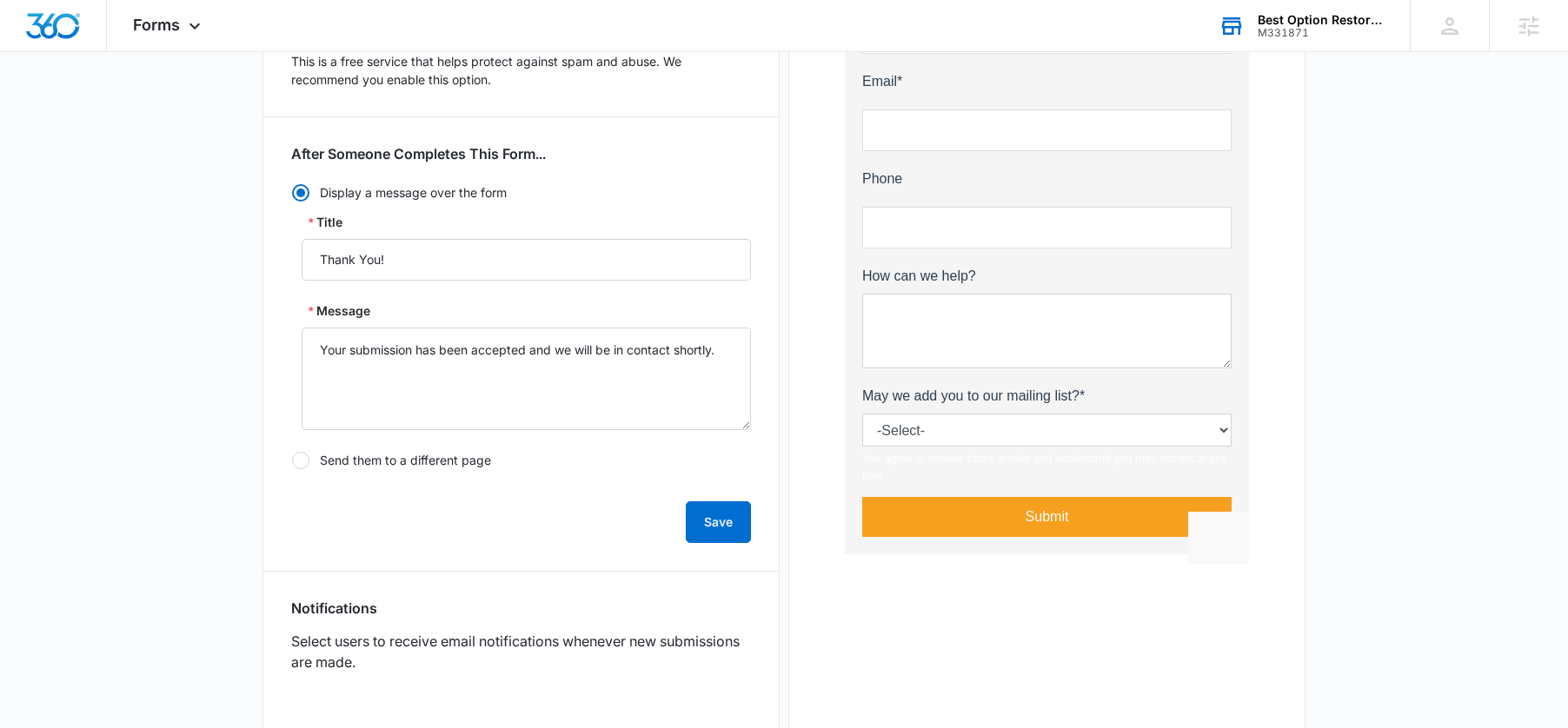
scroll to position [571, 0]
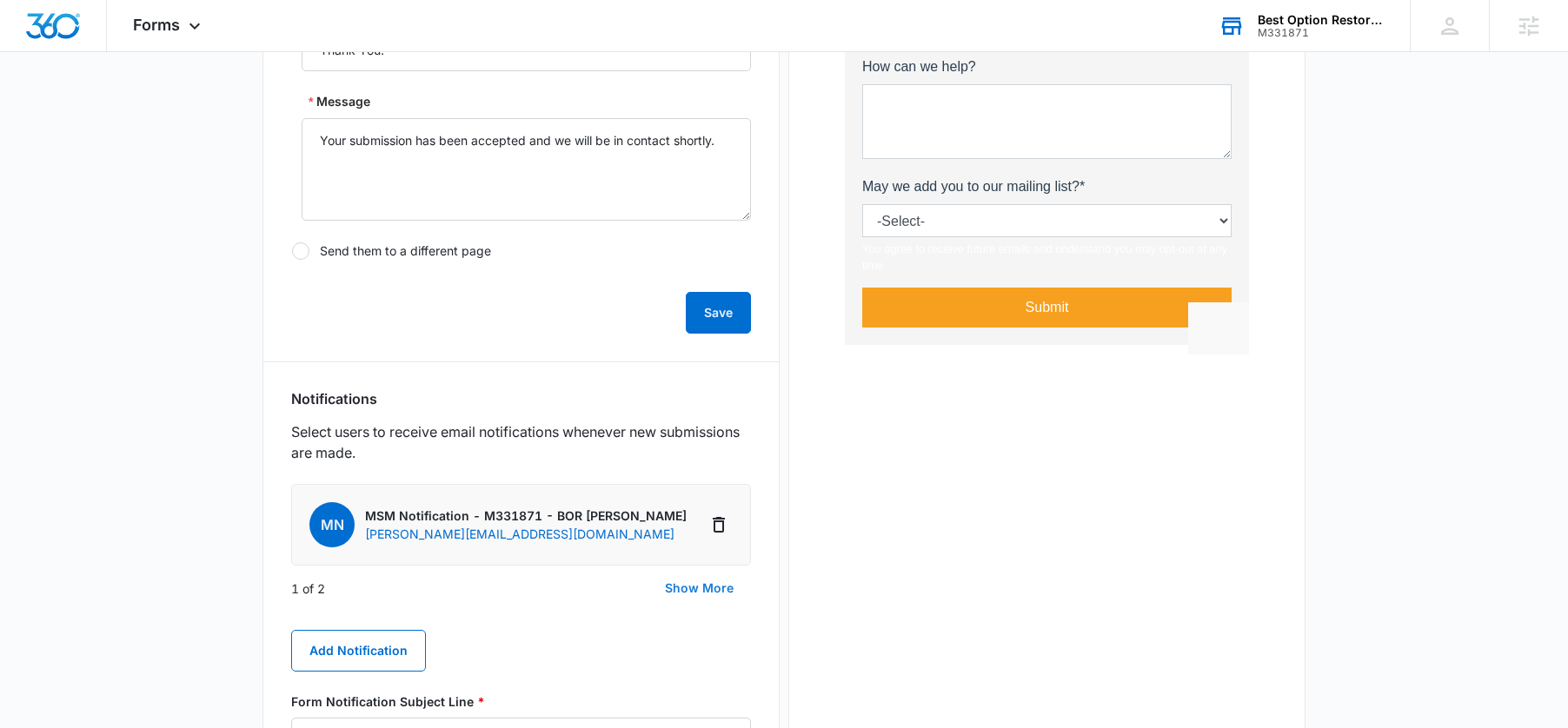
click at [709, 584] on button "Show More" at bounding box center [699, 588] width 104 height 42
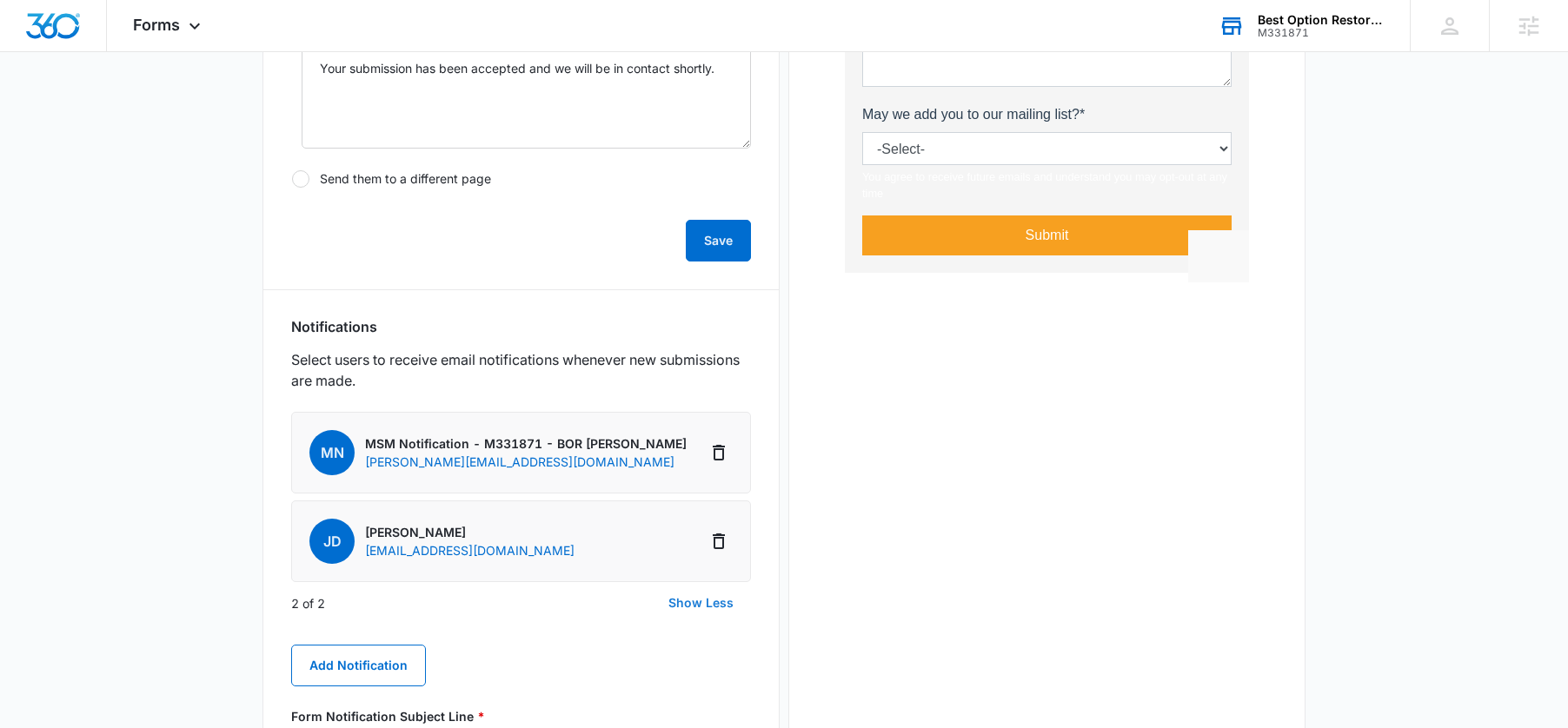
scroll to position [647, 0]
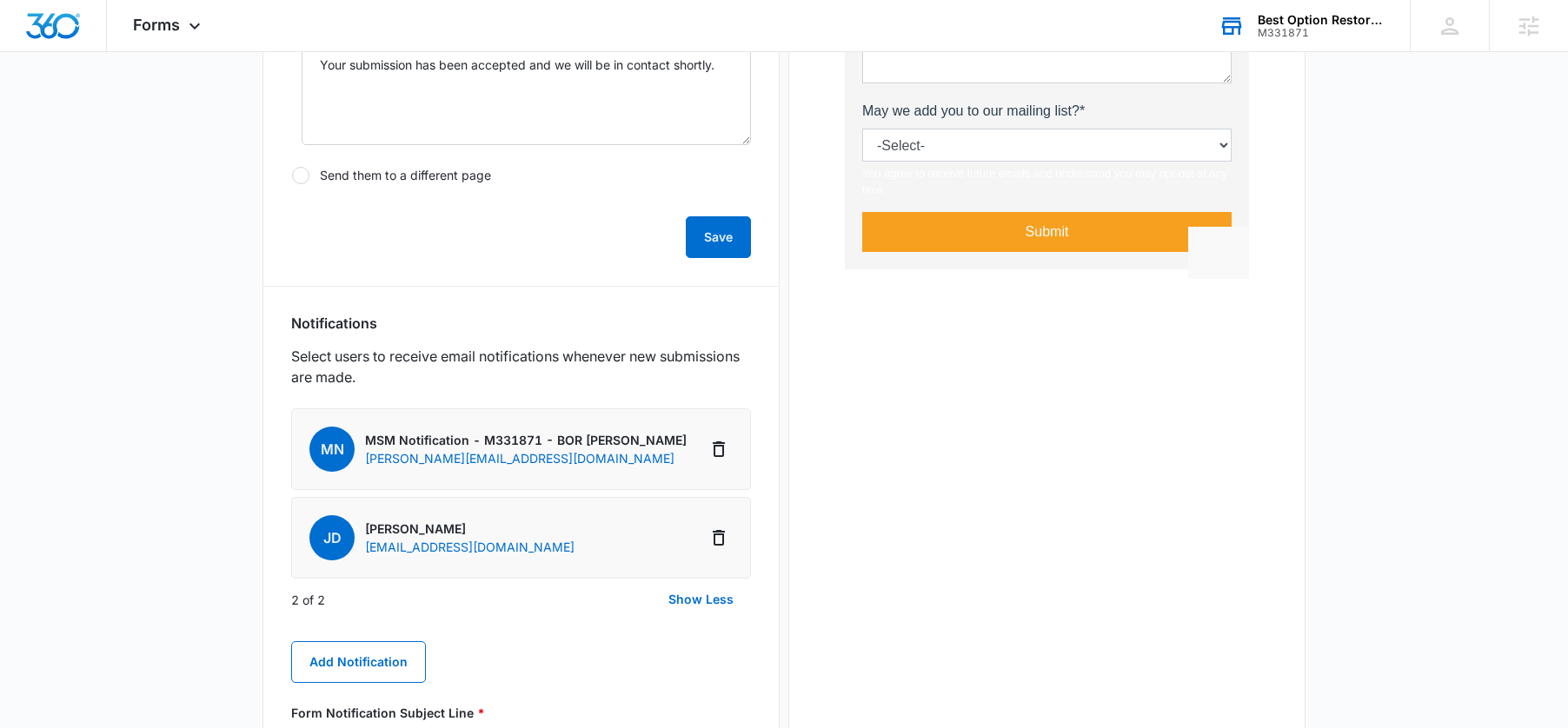
click at [1292, 39] on div "Best Option Restoration [PERSON_NAME] M331871 Your Accounts View All" at bounding box center [1300, 25] width 218 height 51
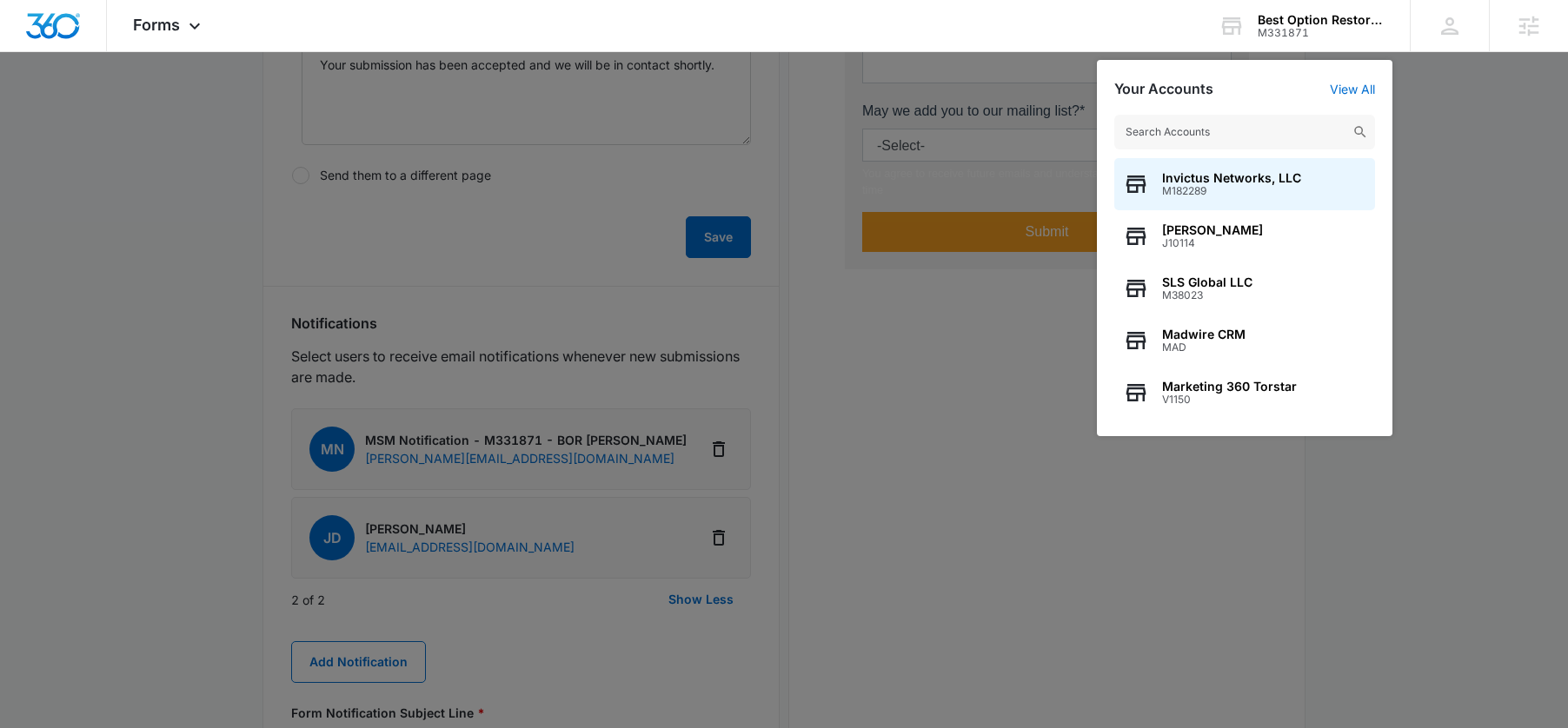
click at [1244, 145] on input "text" at bounding box center [1244, 132] width 260 height 35
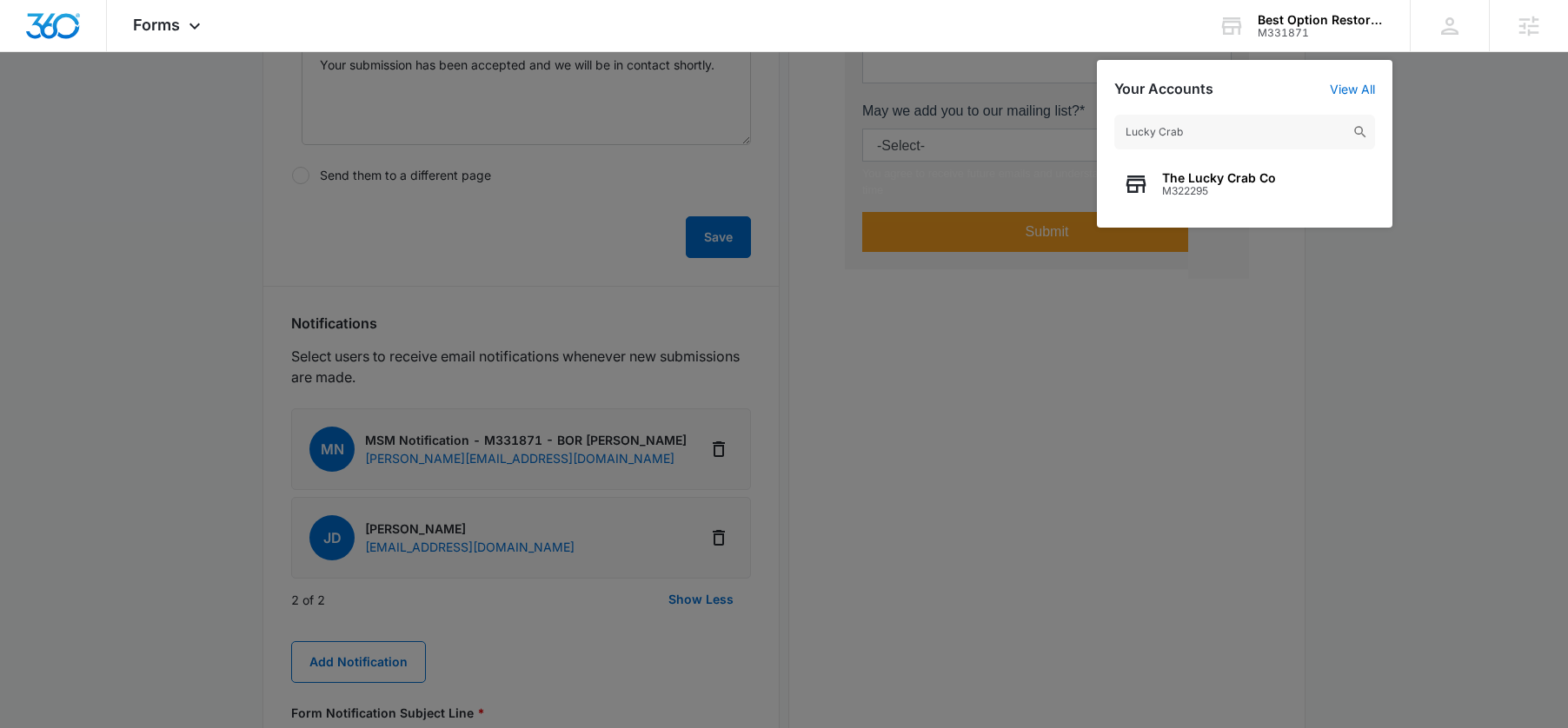
type input "Lucky Crab"
click at [1140, 192] on icon "button" at bounding box center [1135, 184] width 26 height 26
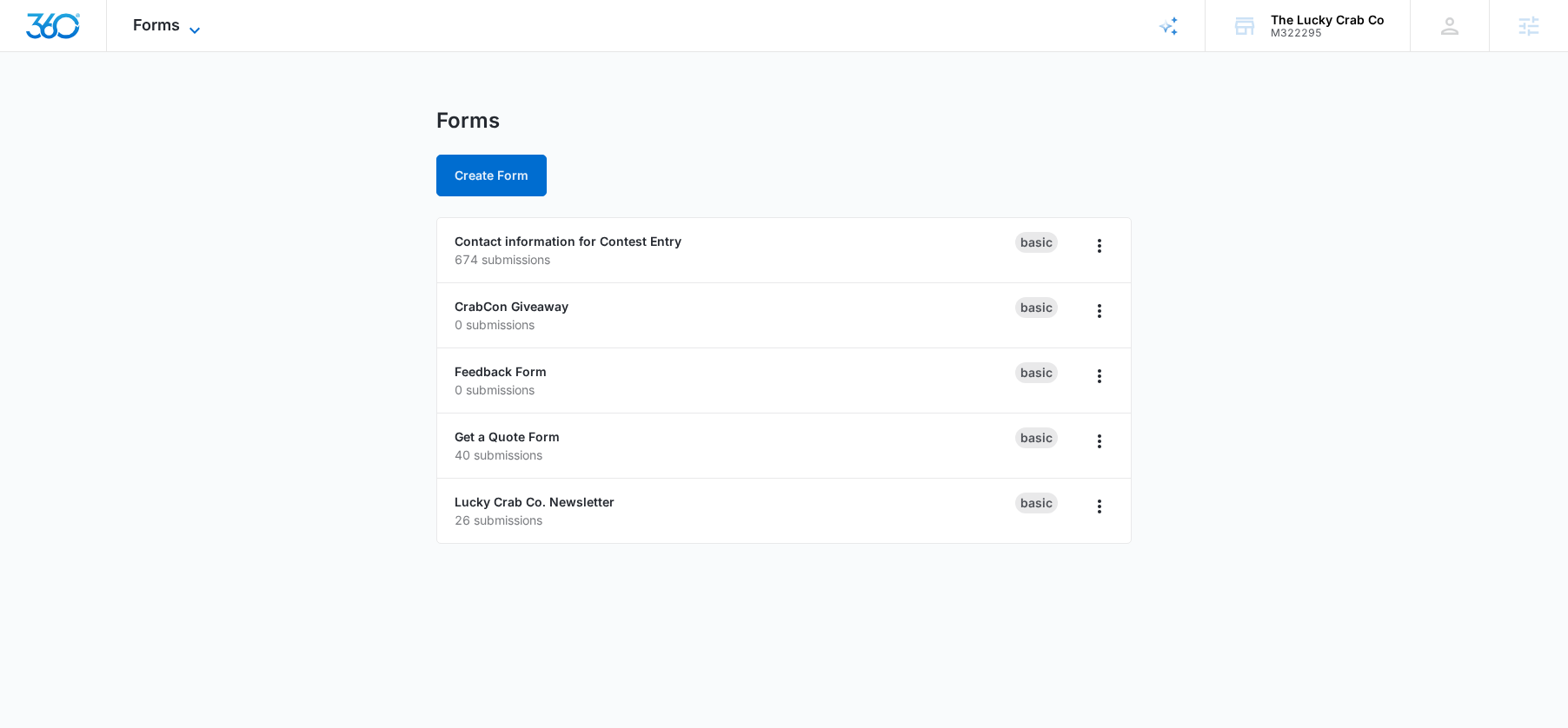
click at [162, 19] on span "Forms" at bounding box center [157, 25] width 47 height 19
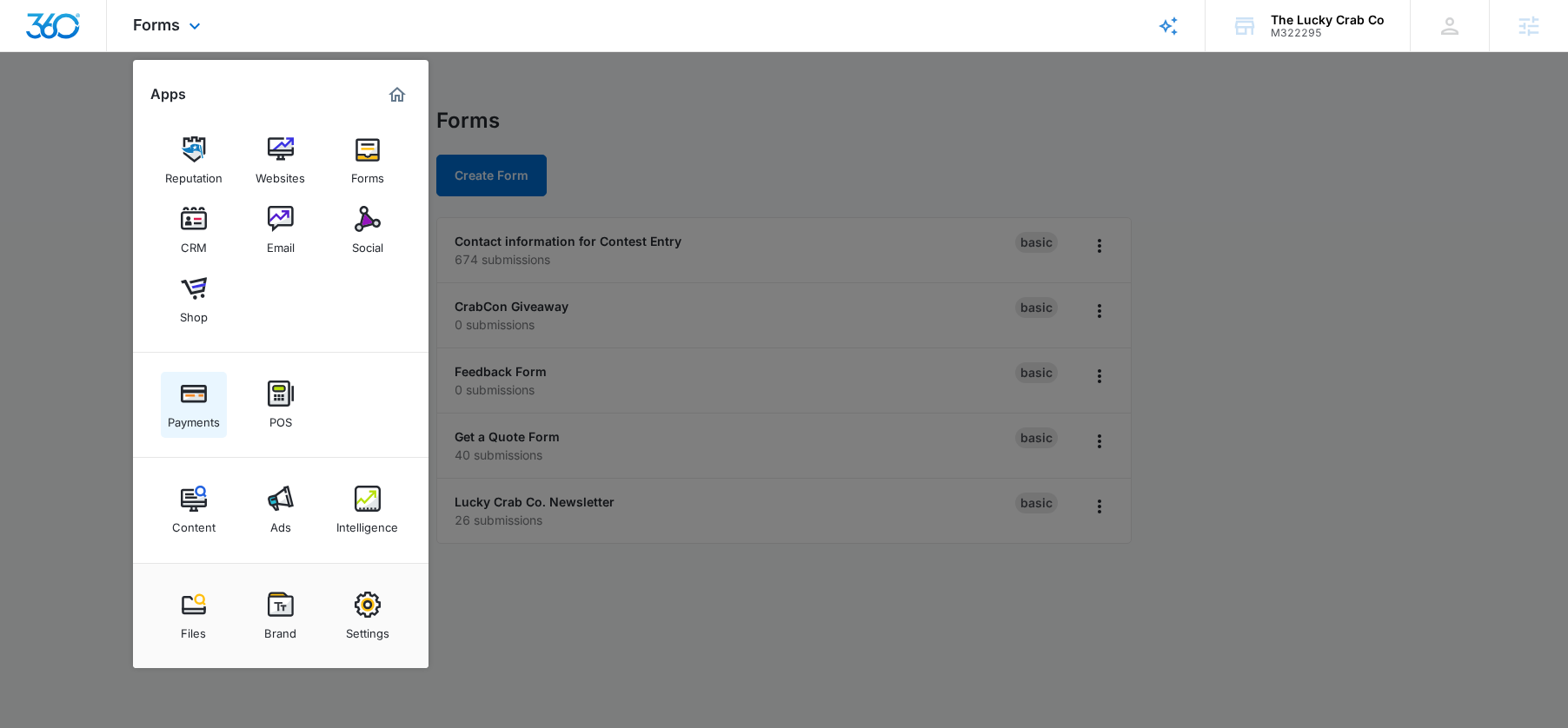
click at [203, 406] on img at bounding box center [194, 394] width 26 height 26
